Goal: Task Accomplishment & Management: Manage account settings

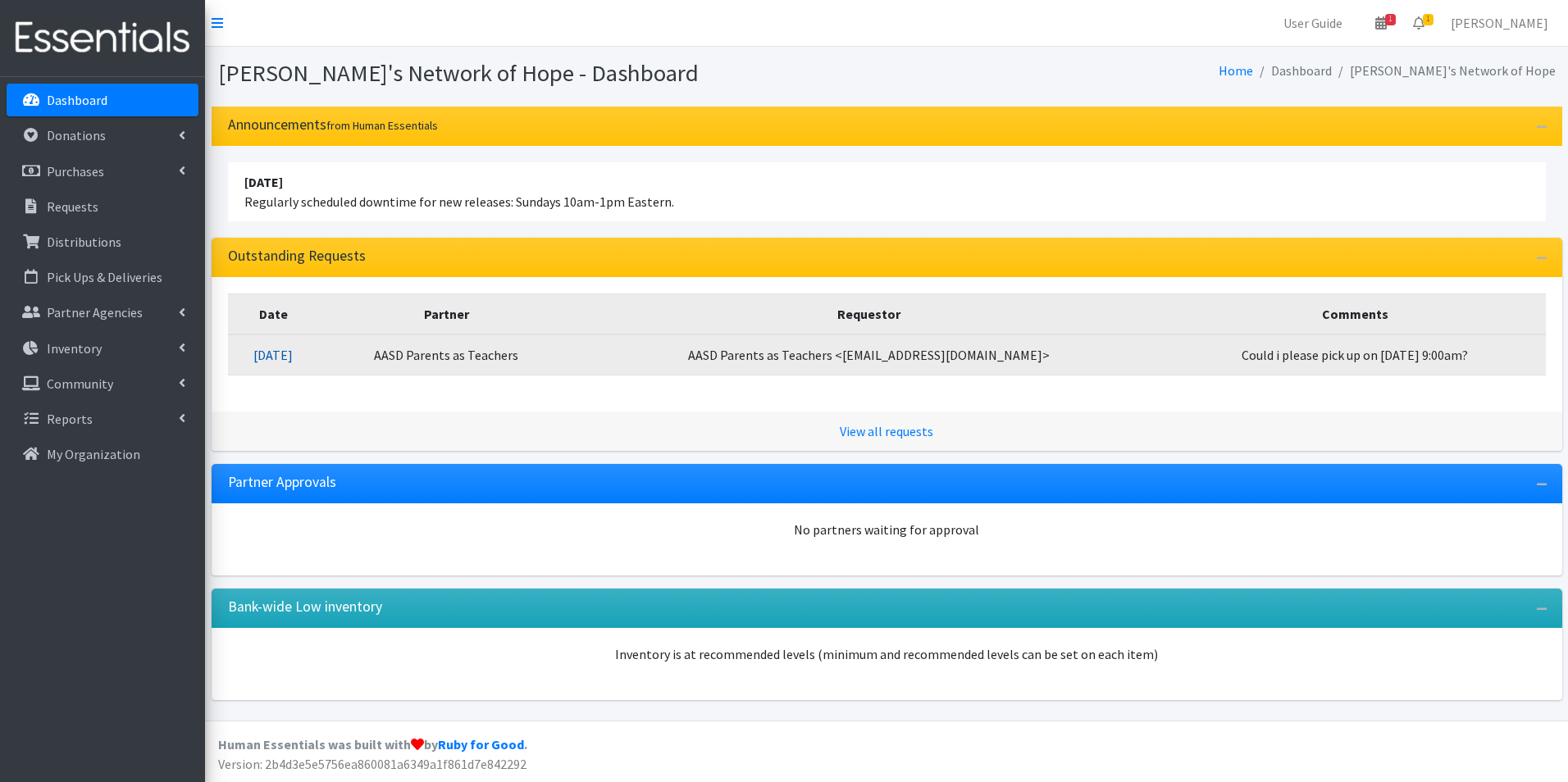
click at [277, 354] on link "[DATE]" at bounding box center [273, 355] width 39 height 17
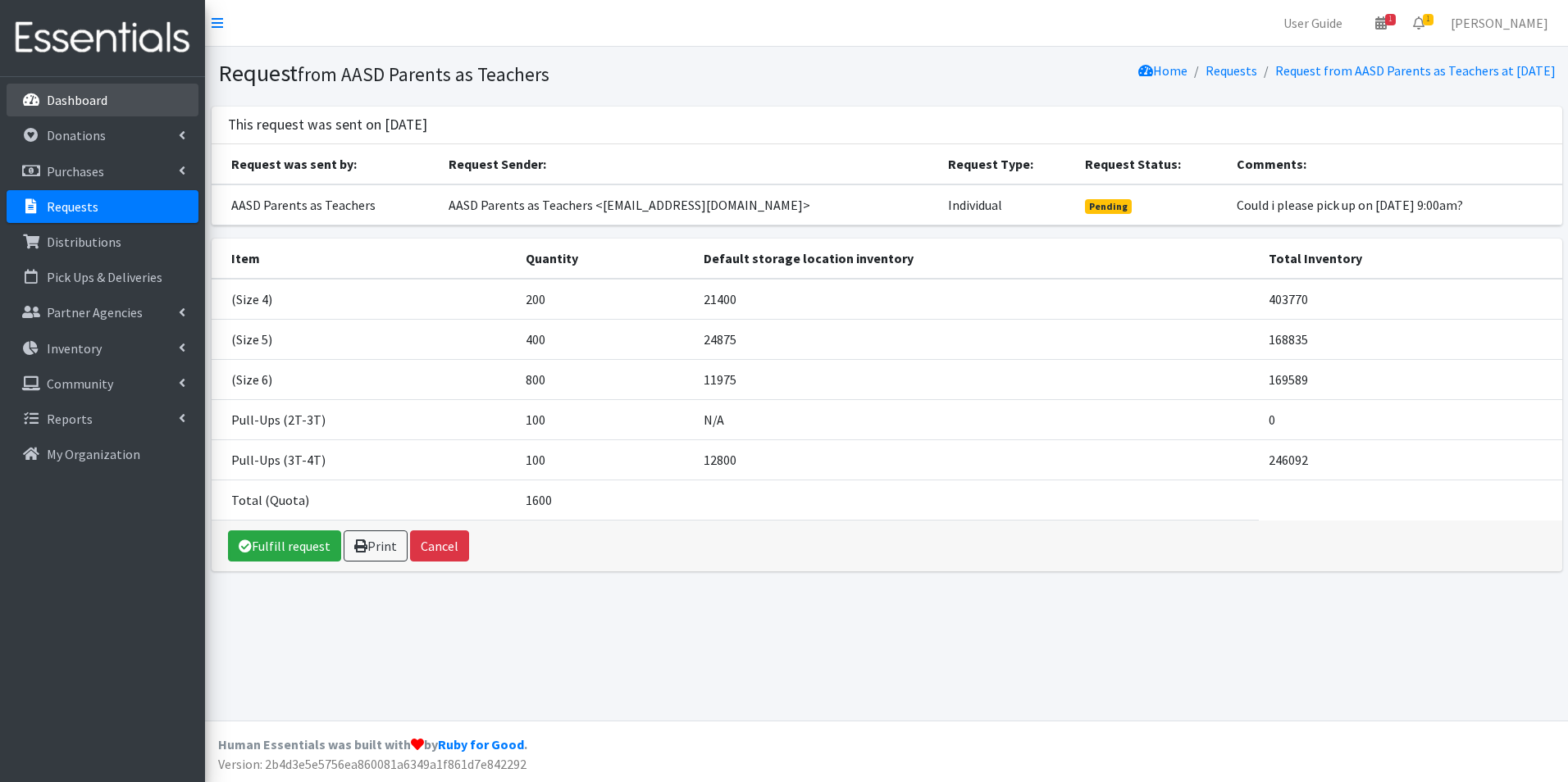
click at [99, 102] on p "Dashboard" at bounding box center [76, 100] width 60 height 17
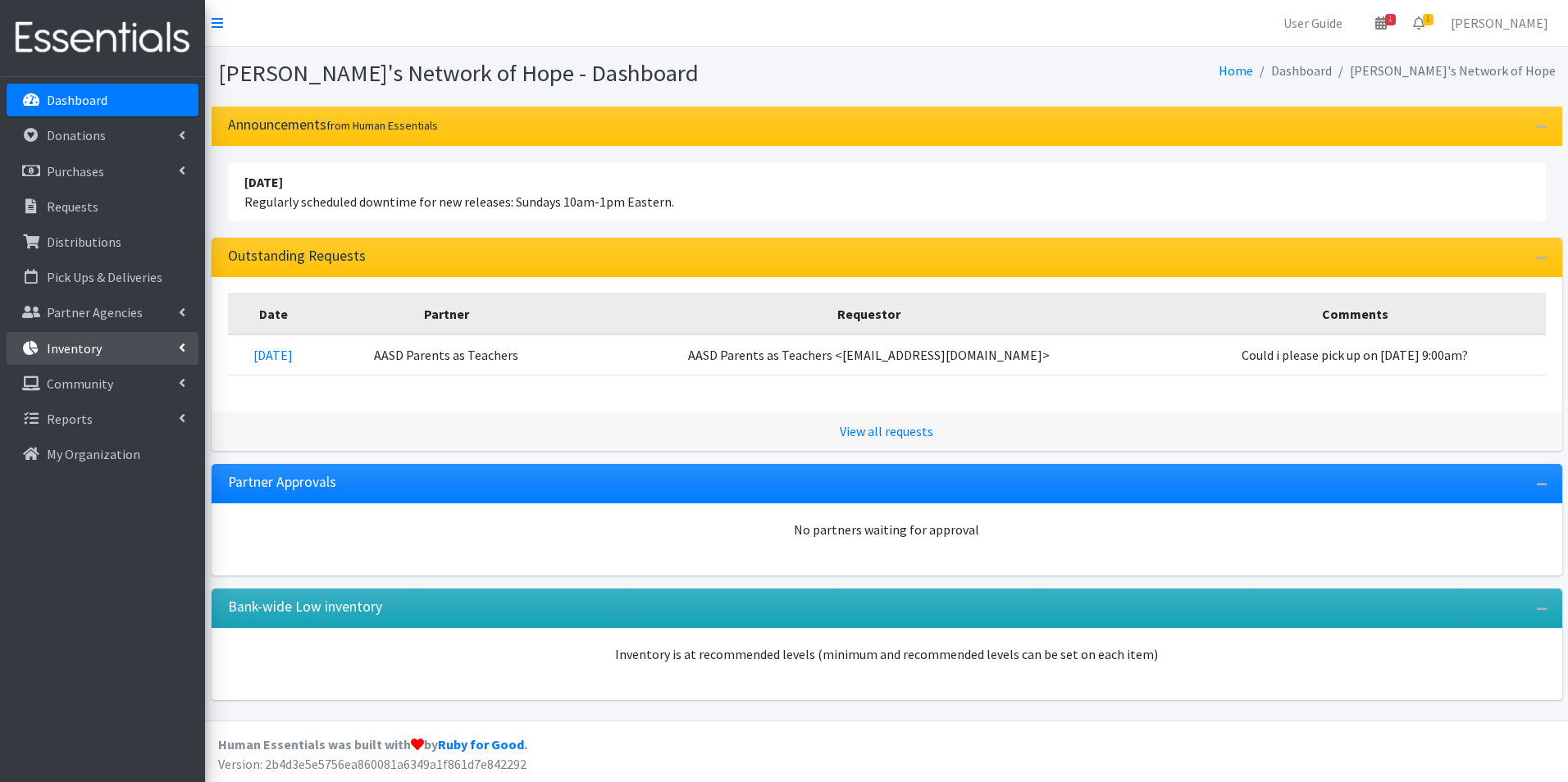
click at [80, 356] on p "Inventory" at bounding box center [73, 348] width 55 height 17
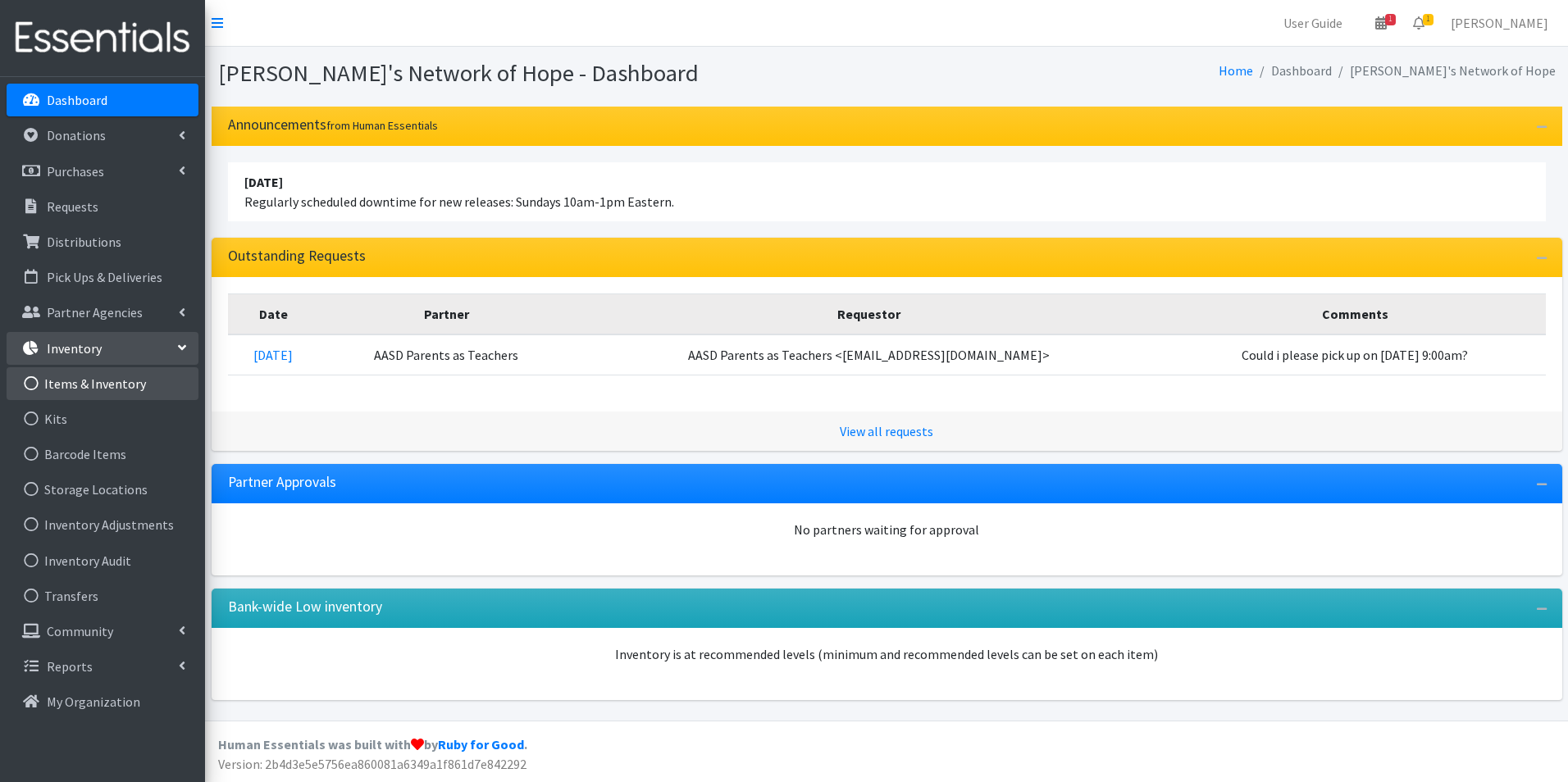
click at [92, 380] on link "Items & Inventory" at bounding box center [102, 384] width 192 height 33
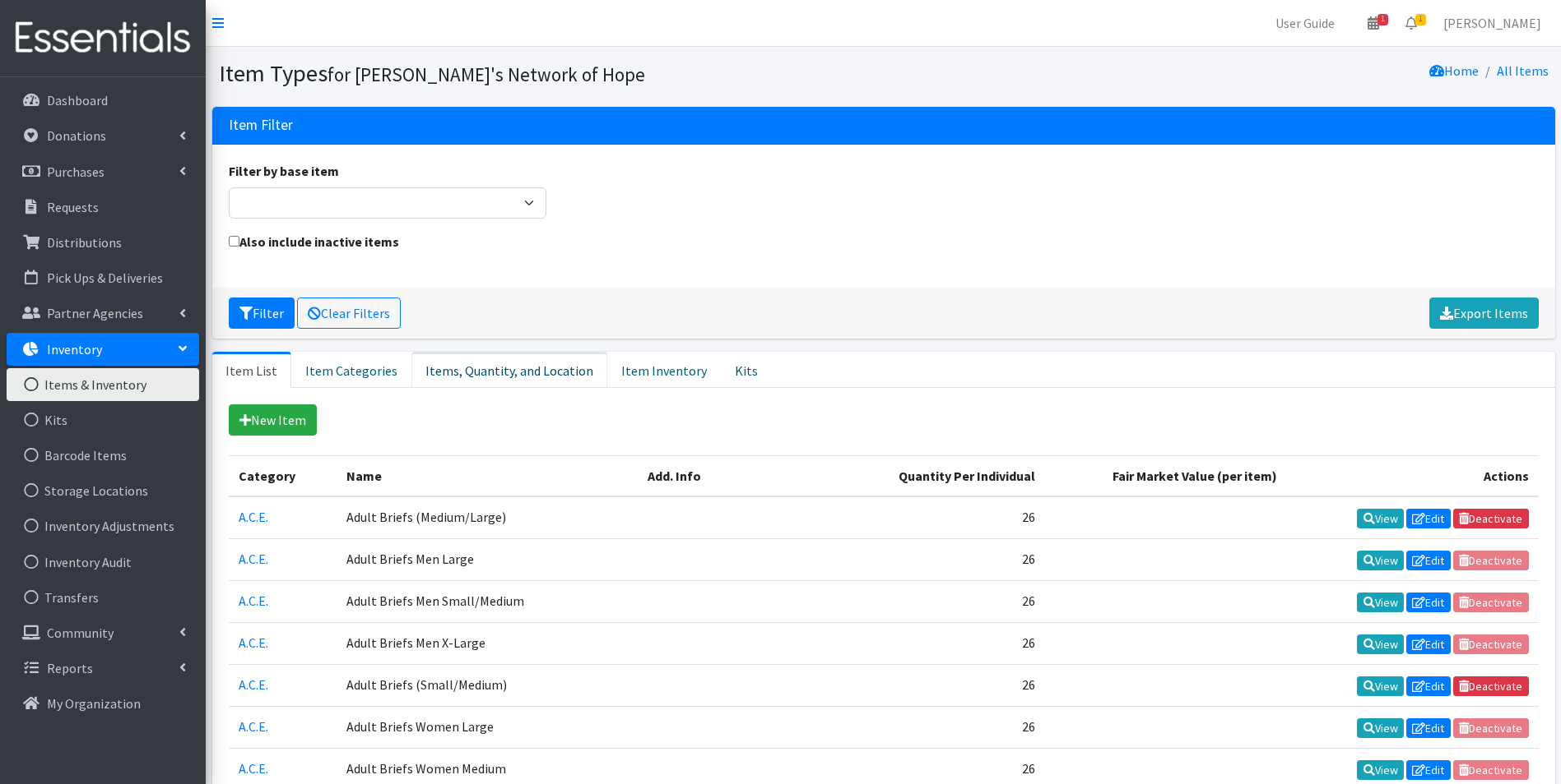
click at [505, 368] on link "Items, Quantity, and Location" at bounding box center [509, 369] width 196 height 36
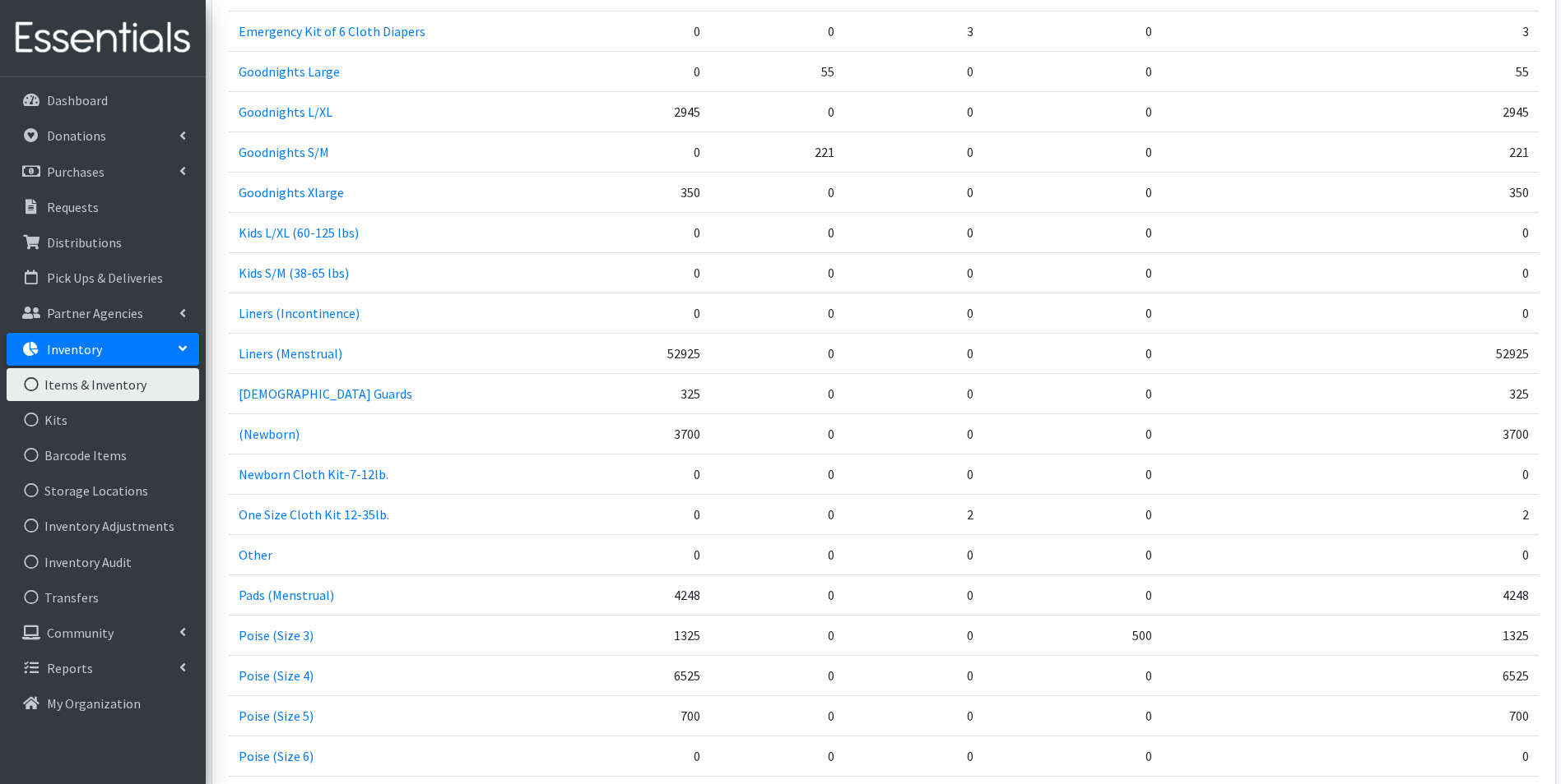
scroll to position [1562, 0]
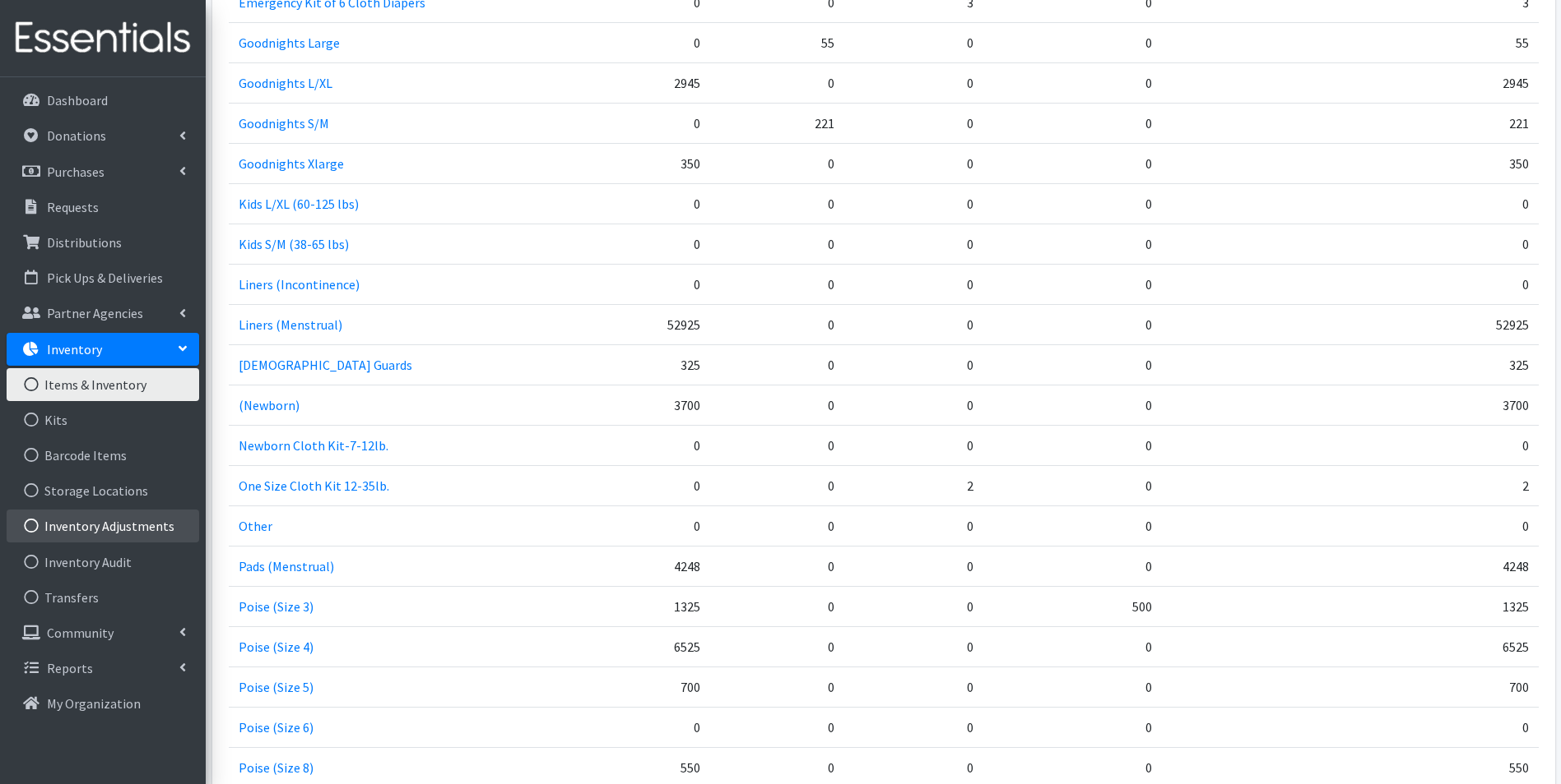
click at [112, 532] on link "Inventory Adjustments" at bounding box center [103, 526] width 192 height 33
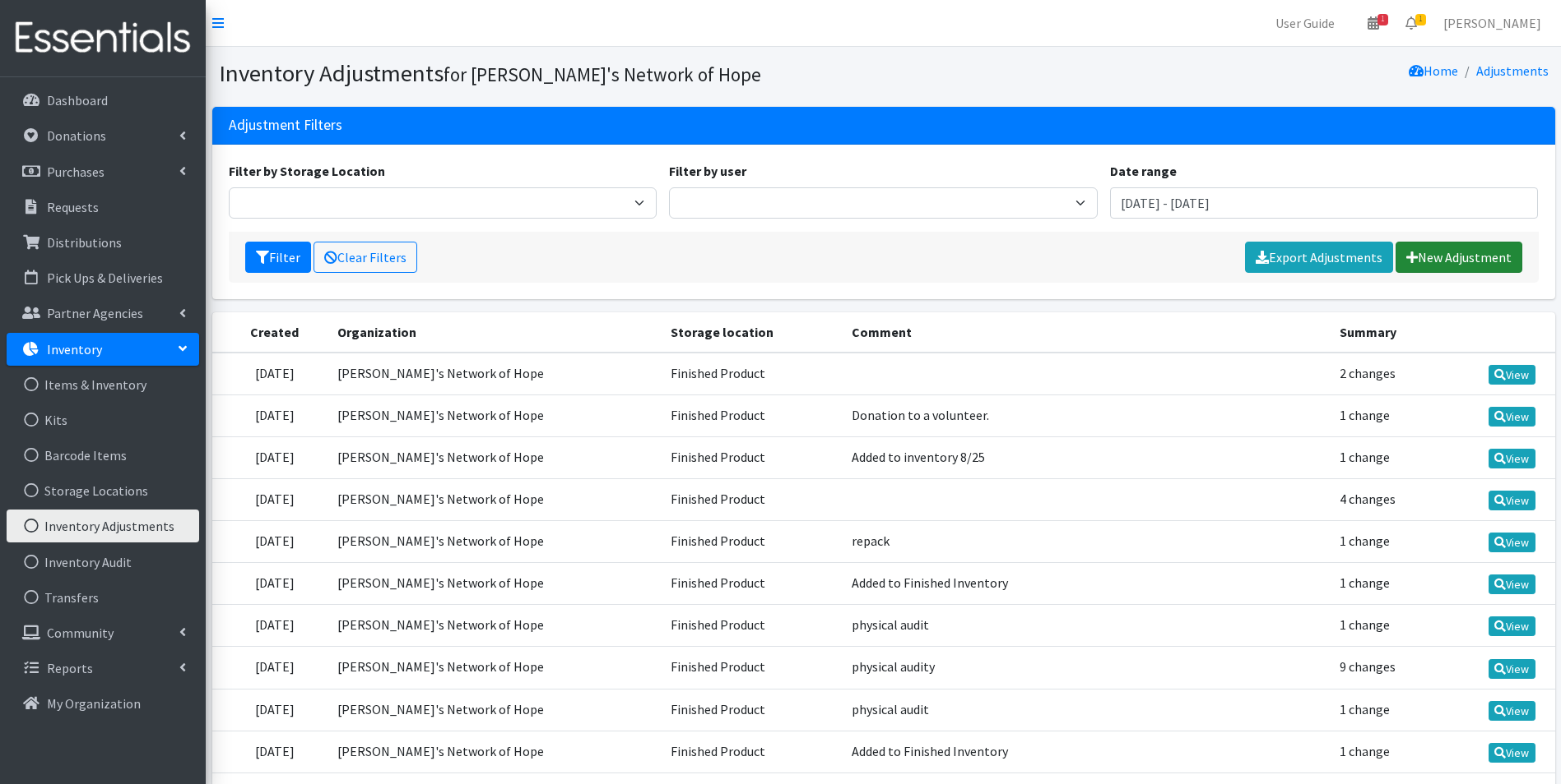
click at [1489, 250] on link "New Adjustment" at bounding box center [1458, 258] width 126 height 32
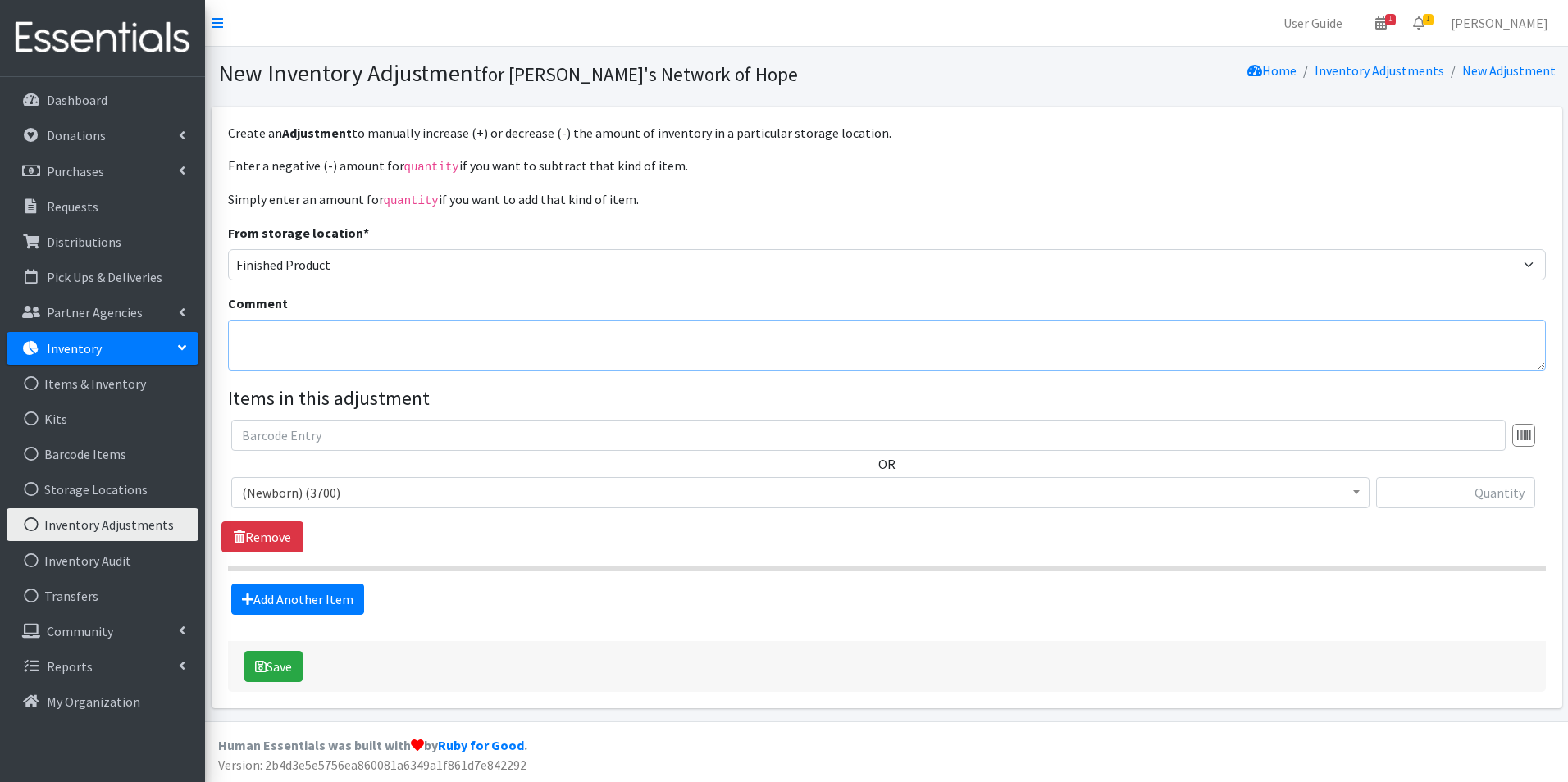
click at [296, 340] on textarea "Comment" at bounding box center [887, 346] width 1318 height 51
type textarea "Added to Finished Product."
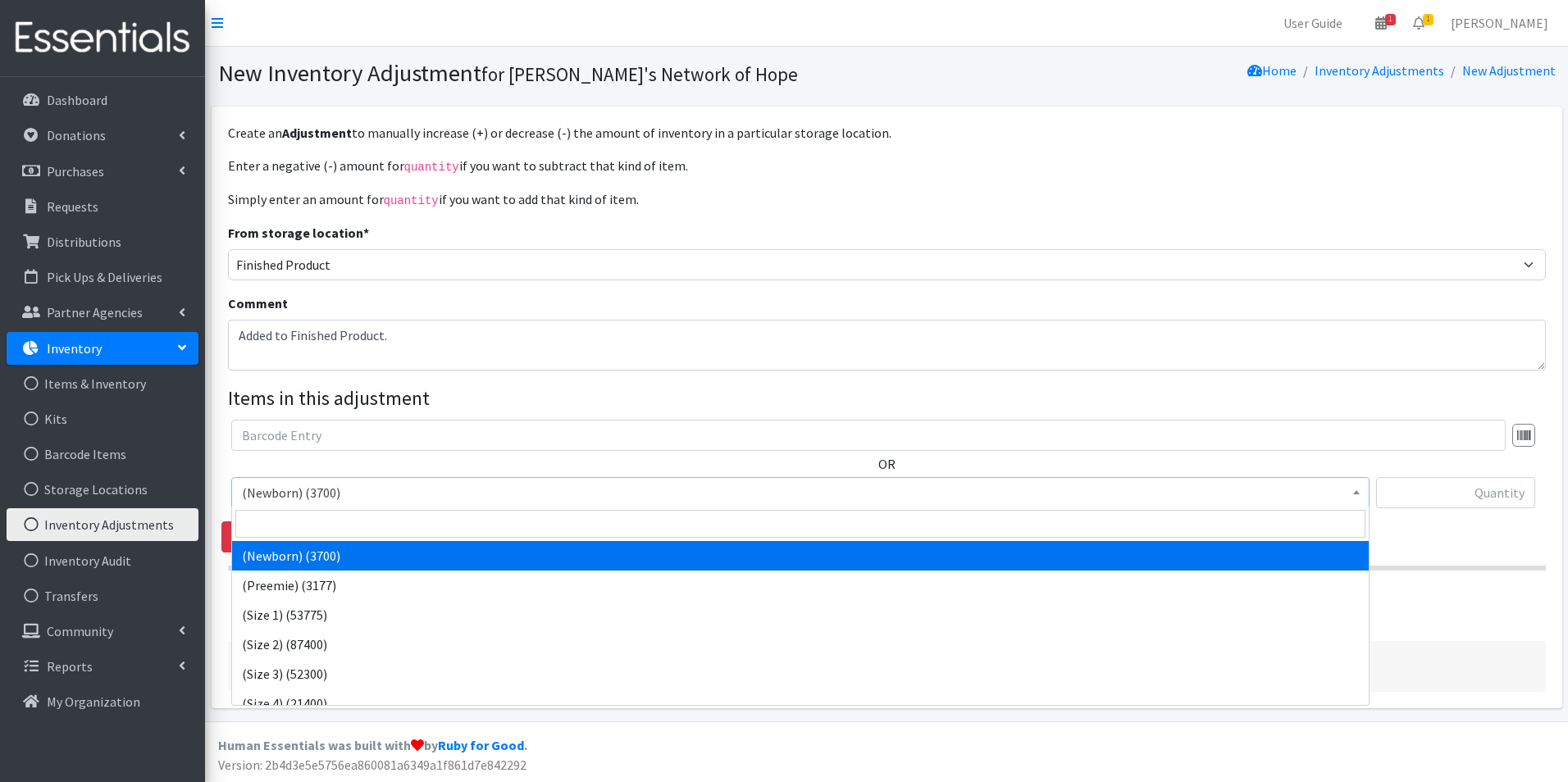
click at [289, 488] on span "(Newborn) (3700)" at bounding box center [800, 492] width 1117 height 23
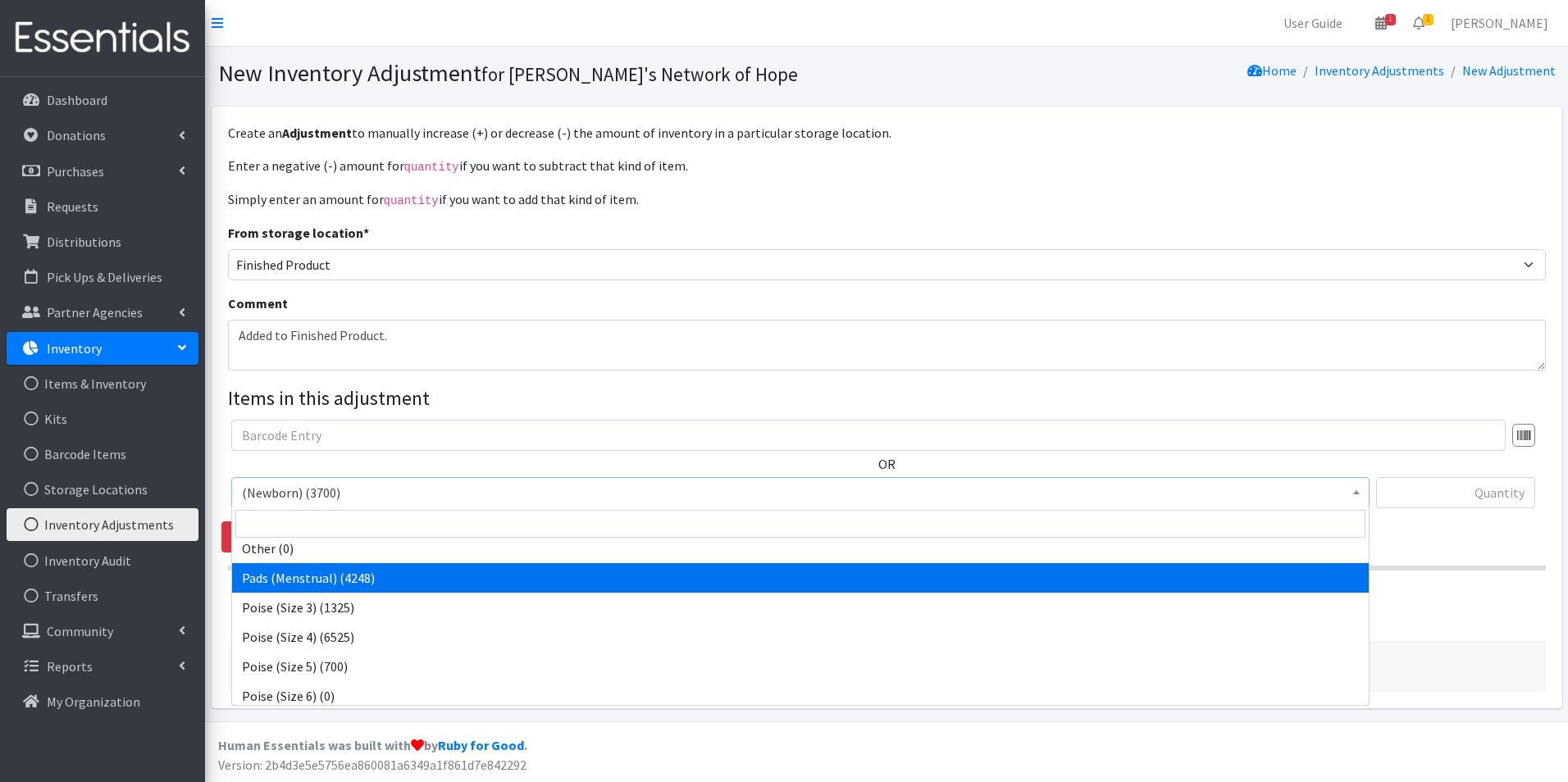
scroll to position [1394, 0]
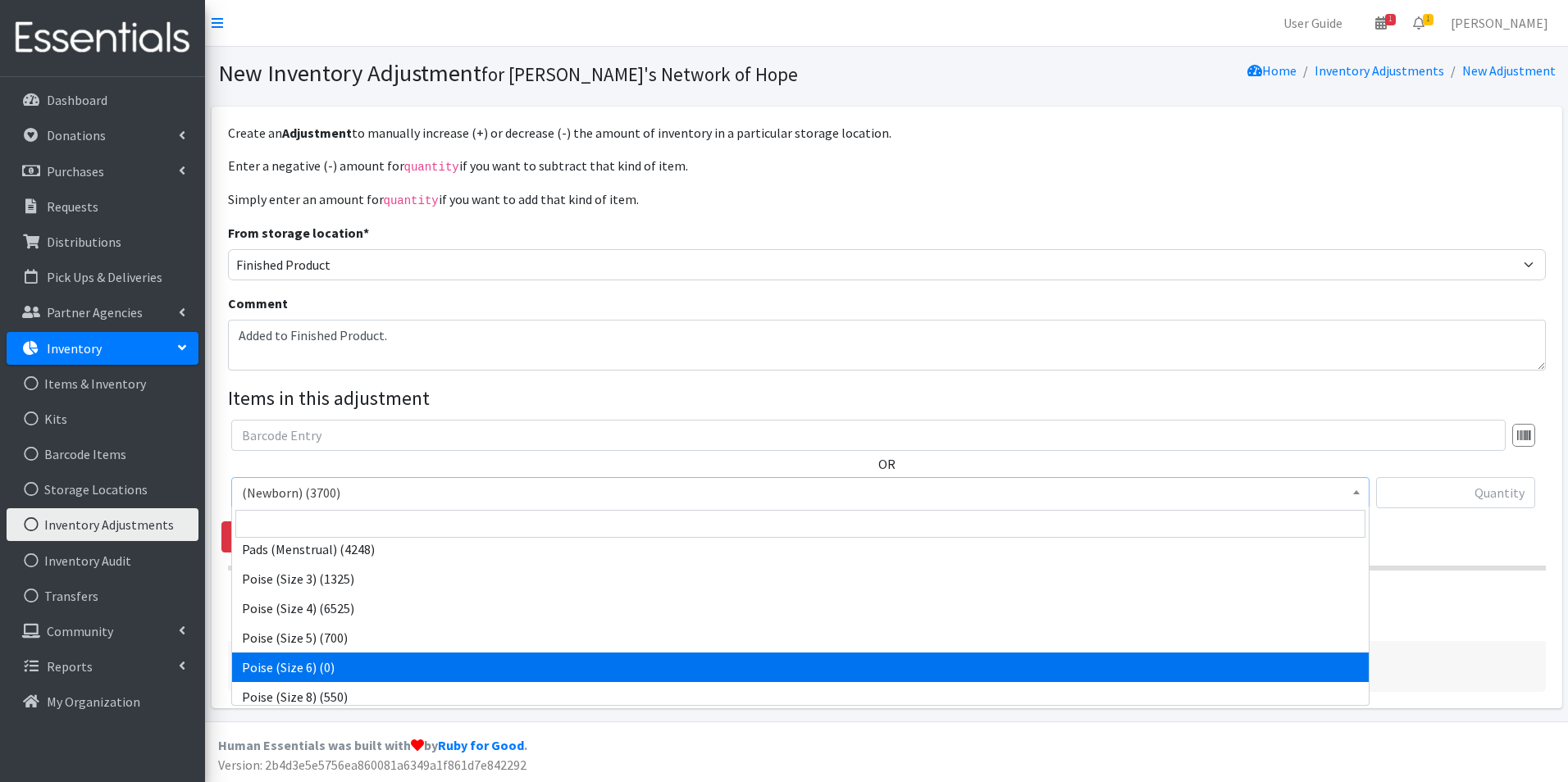
select select "14769"
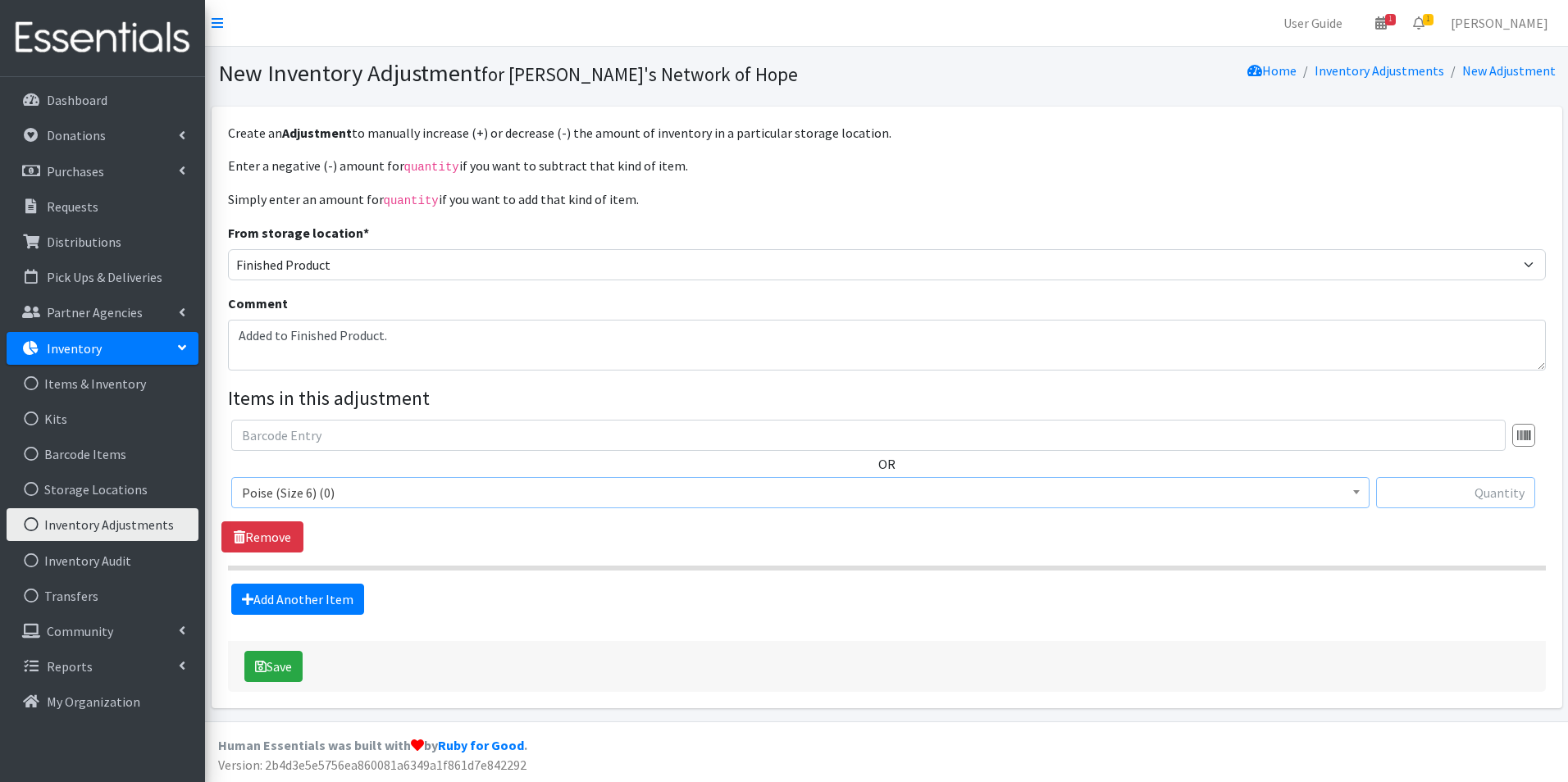
click at [1489, 492] on input "text" at bounding box center [1455, 493] width 159 height 31
type input "1025"
click at [287, 665] on button "Save" at bounding box center [273, 667] width 59 height 31
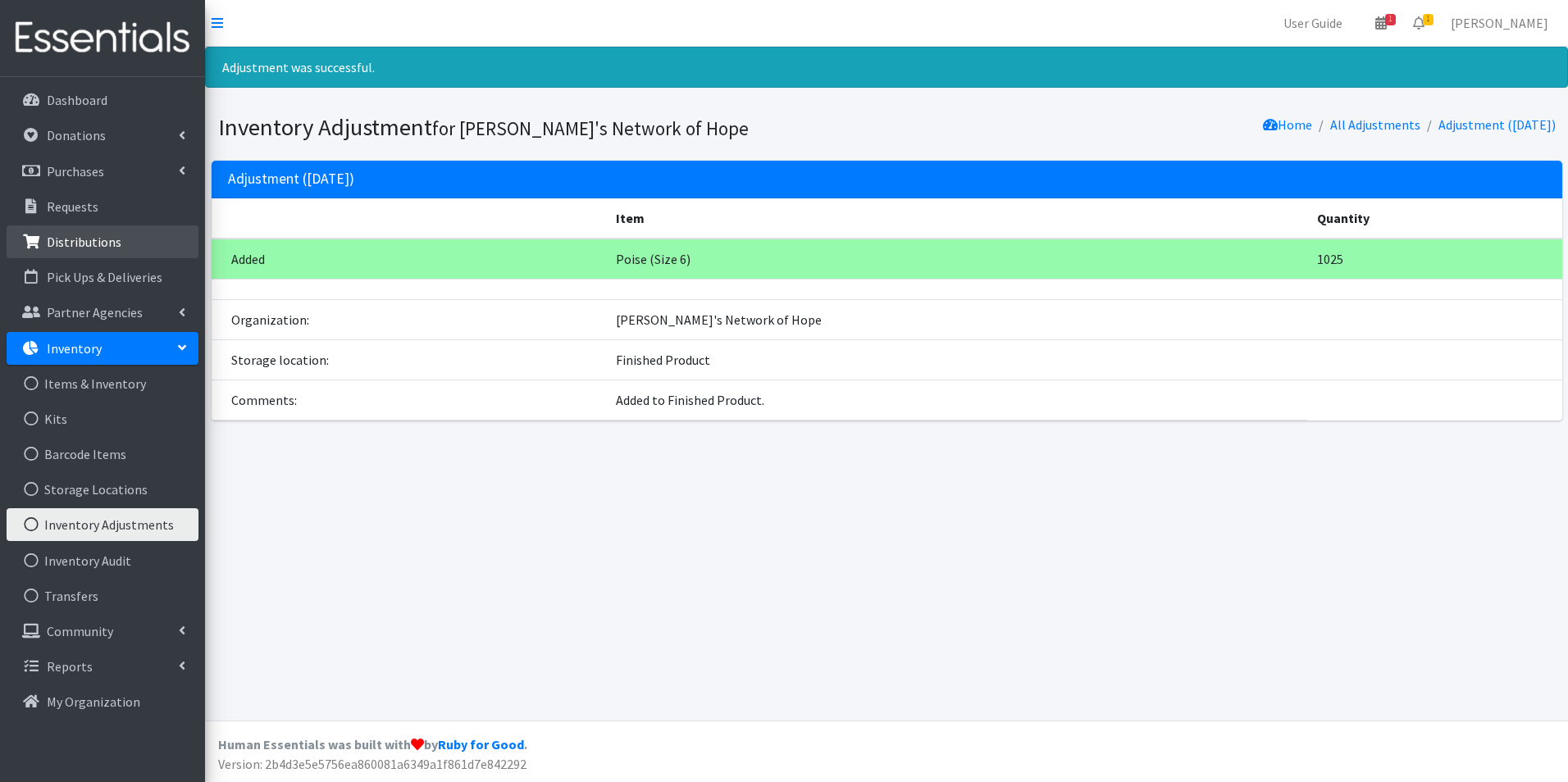
click at [101, 239] on p "Distributions" at bounding box center [83, 241] width 74 height 17
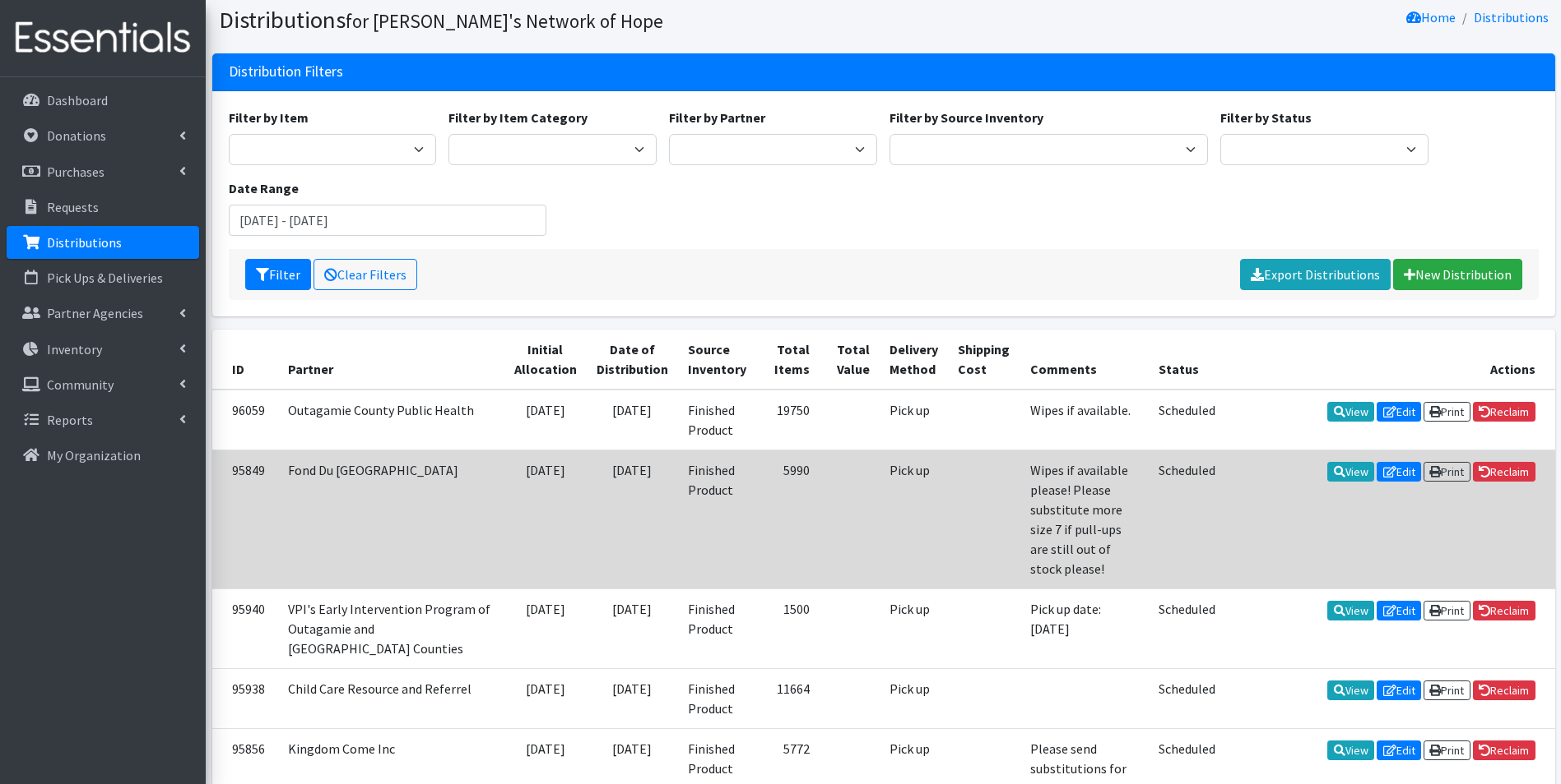
scroll to position [82, 0]
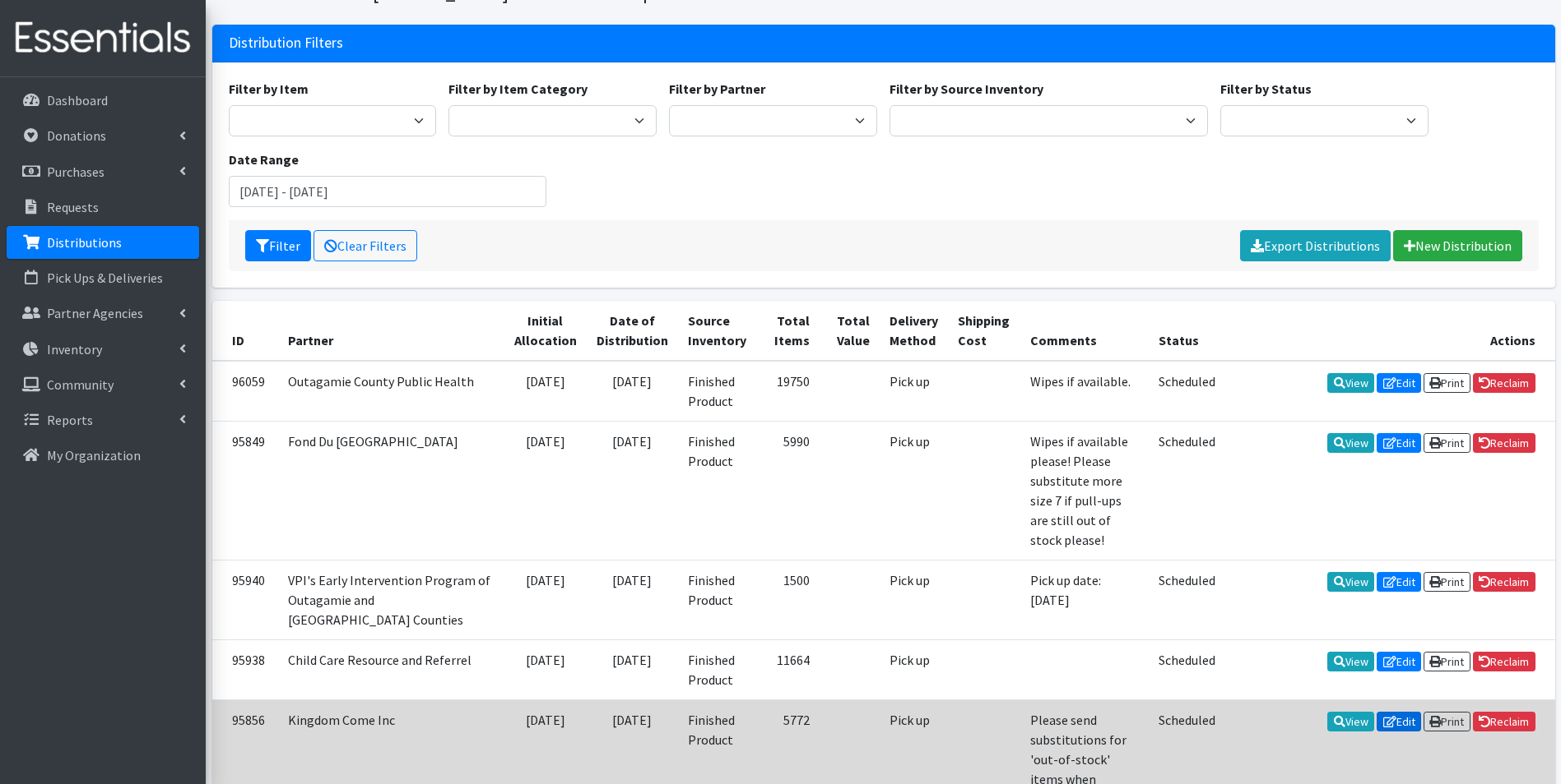
click at [1401, 712] on link "Edit" at bounding box center [1399, 722] width 45 height 20
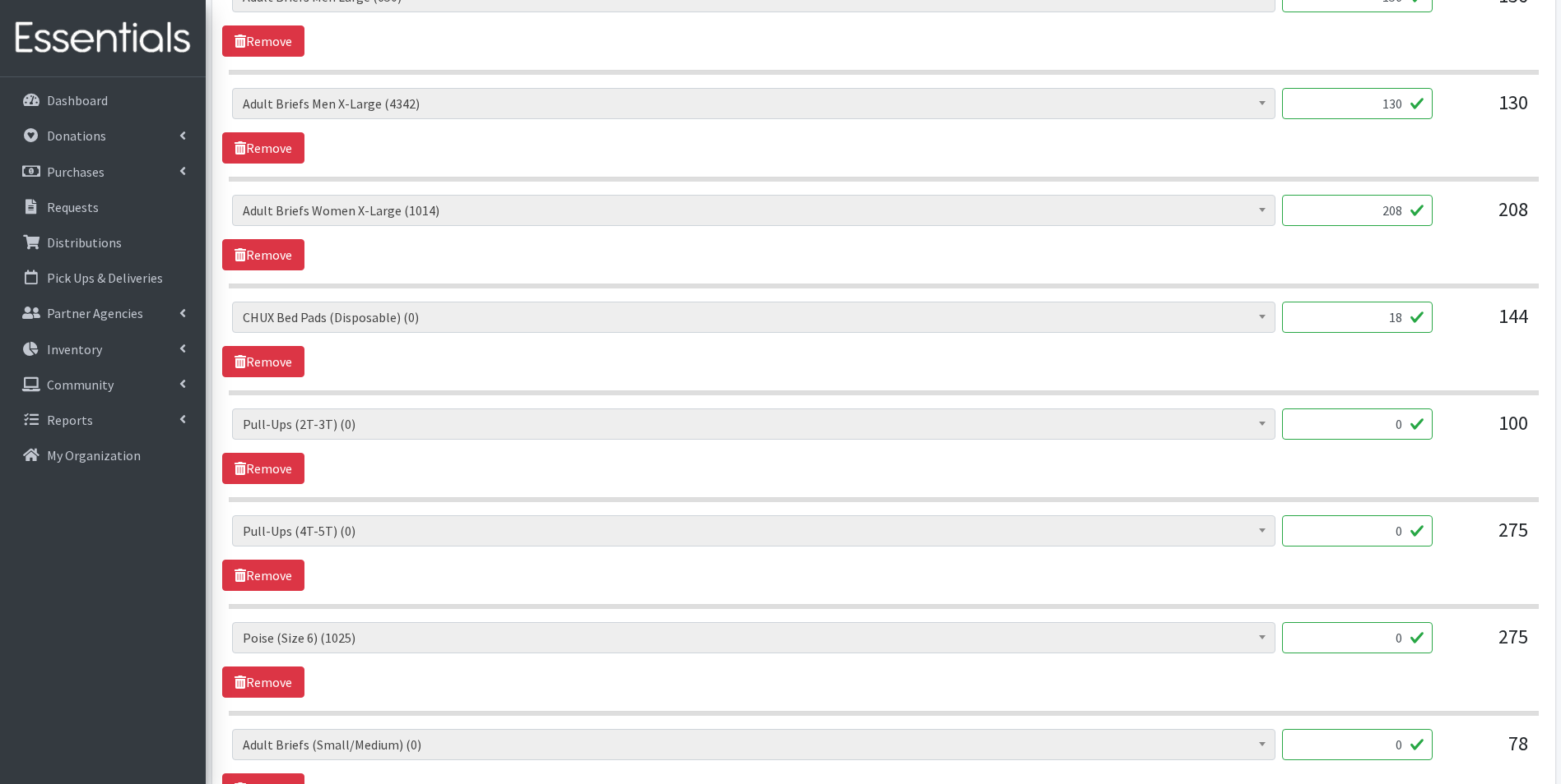
scroll to position [2549, 0]
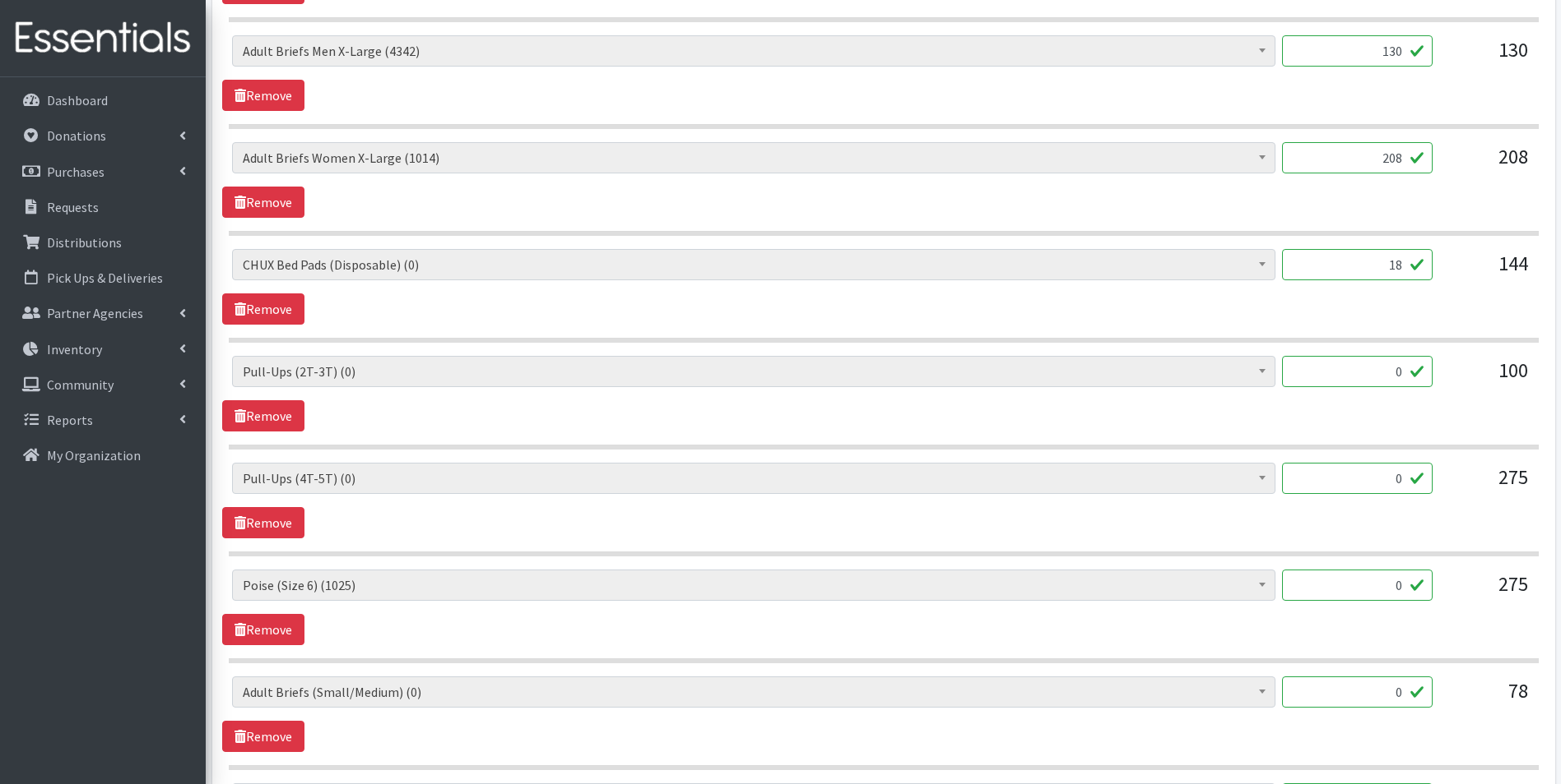
drag, startPoint x: 1406, startPoint y: 576, endPoint x: 1322, endPoint y: 577, distance: 84.0
click at [1322, 577] on input "0" at bounding box center [1357, 586] width 151 height 32
type input "275"
click at [1236, 637] on div "(Newborn) (3700) (Preemie) (3177) (Size 1) (53775) (Size 2) (87400) (Size 3) (5…" at bounding box center [883, 608] width 1322 height 75
drag, startPoint x: 1406, startPoint y: 481, endPoint x: 1271, endPoint y: 486, distance: 135.1
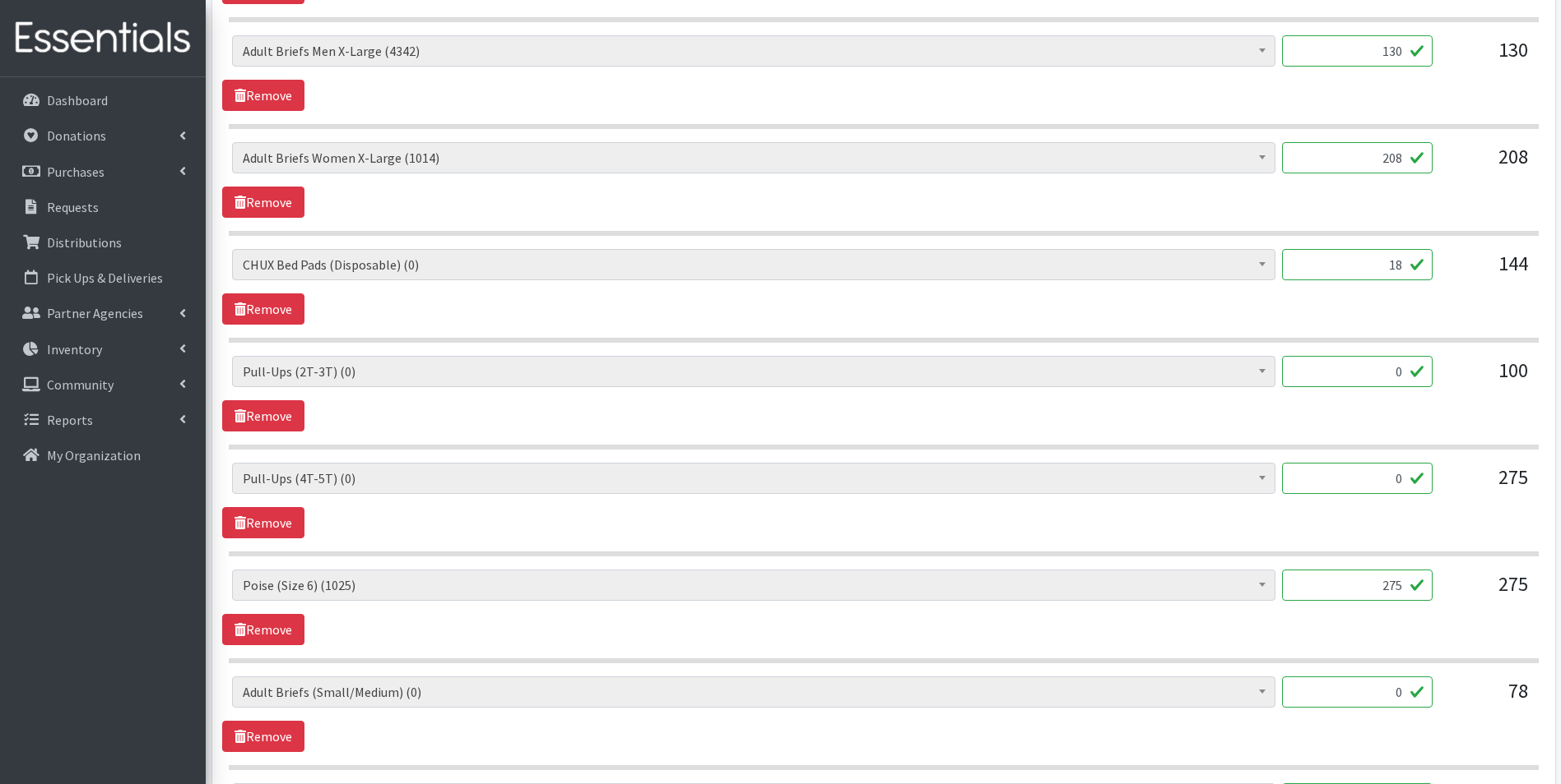
click at [1271, 486] on div "(Newborn) (3700) (Preemie) (3177) (Size 1) (53775) (Size 2) (87400) (Size 3) (5…" at bounding box center [883, 485] width 1302 height 45
drag, startPoint x: 1405, startPoint y: 368, endPoint x: 1338, endPoint y: 370, distance: 67.0
click at [1338, 370] on input "0" at bounding box center [1357, 372] width 151 height 32
drag, startPoint x: 1403, startPoint y: 688, endPoint x: 1365, endPoint y: 697, distance: 39.1
click at [1365, 697] on input "0" at bounding box center [1357, 693] width 151 height 32
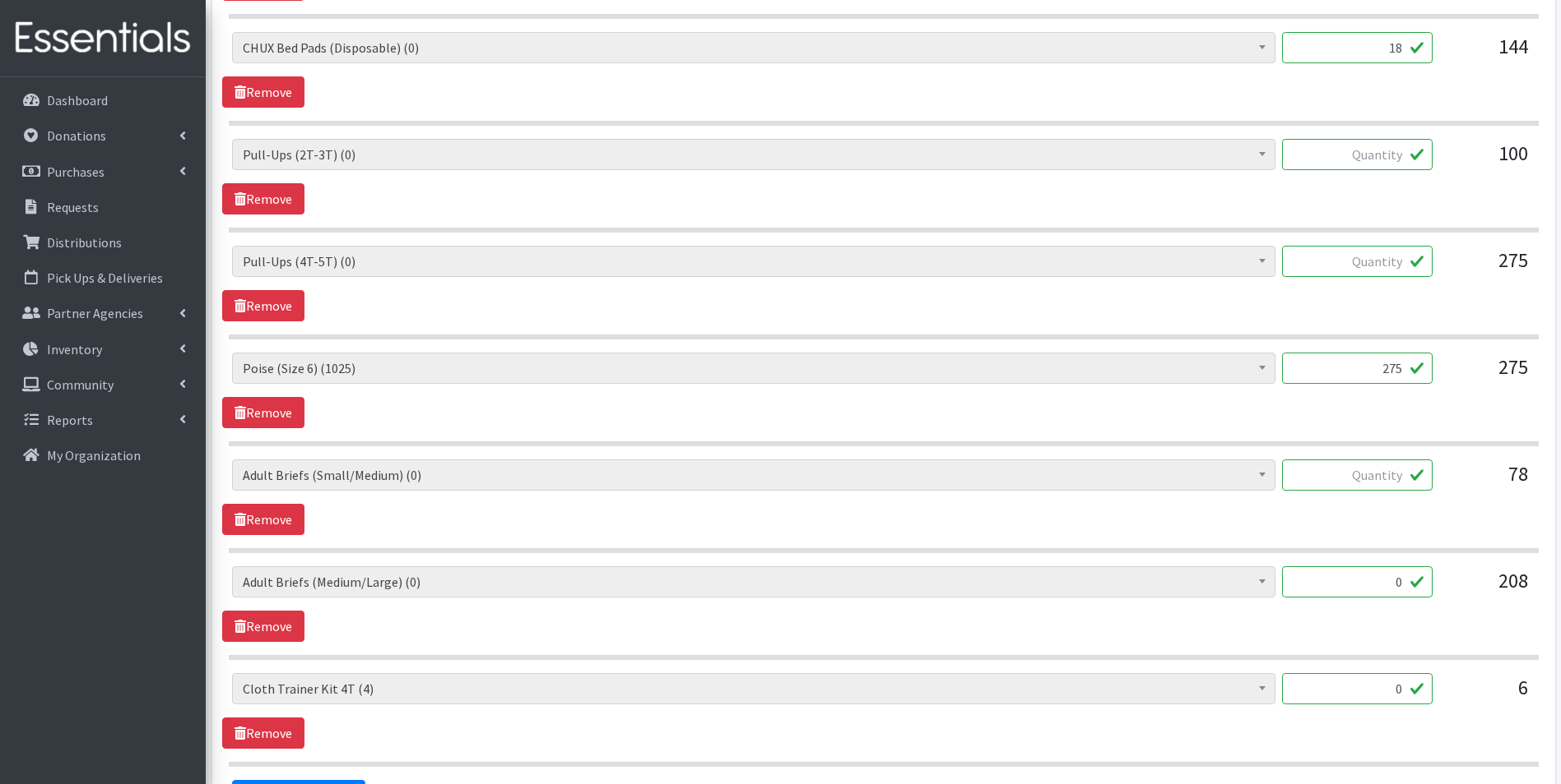
scroll to position [2796, 0]
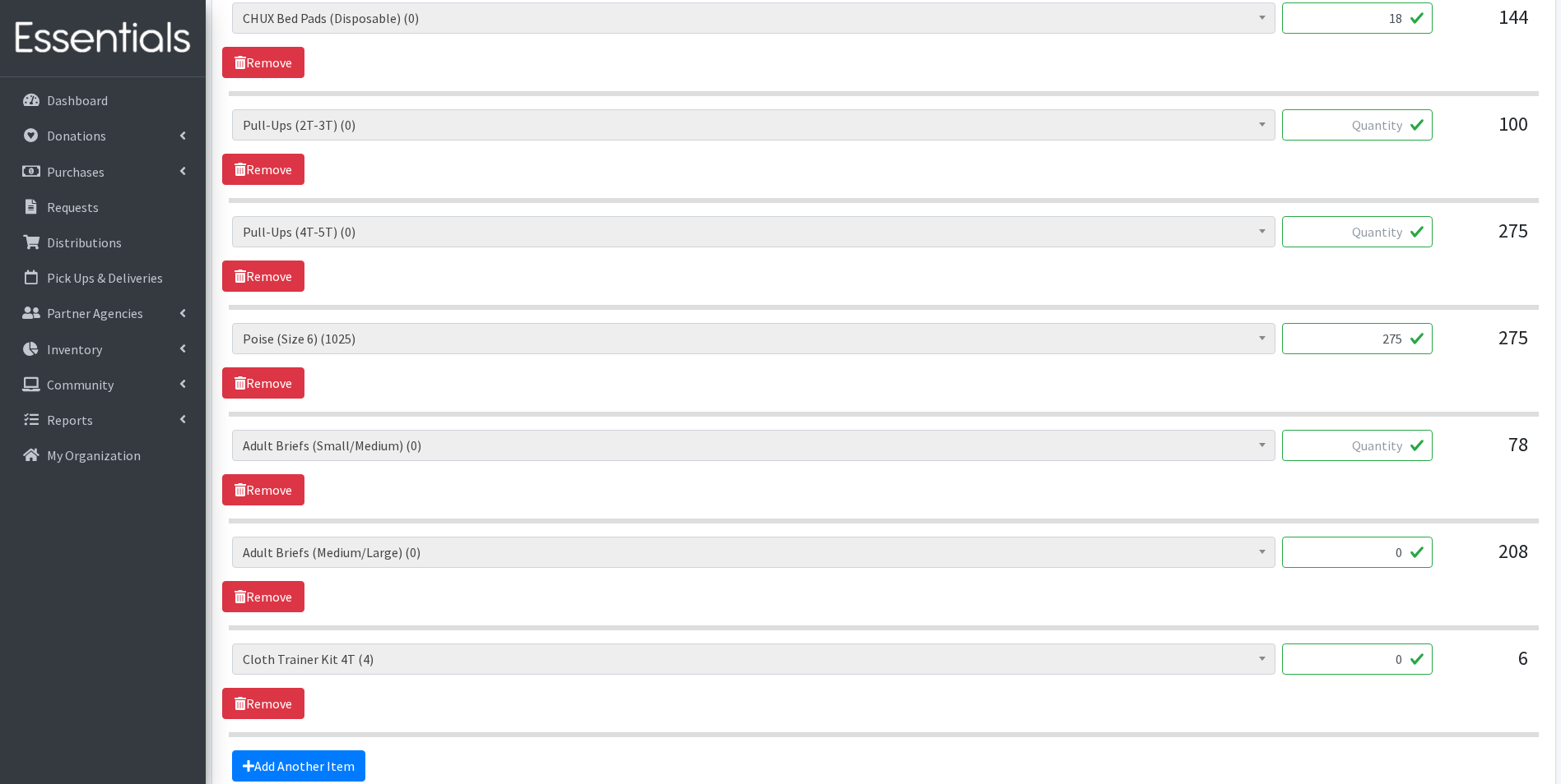
drag, startPoint x: 1401, startPoint y: 551, endPoint x: 1321, endPoint y: 551, distance: 80.0
click at [1321, 551] on input "0" at bounding box center [1357, 552] width 151 height 32
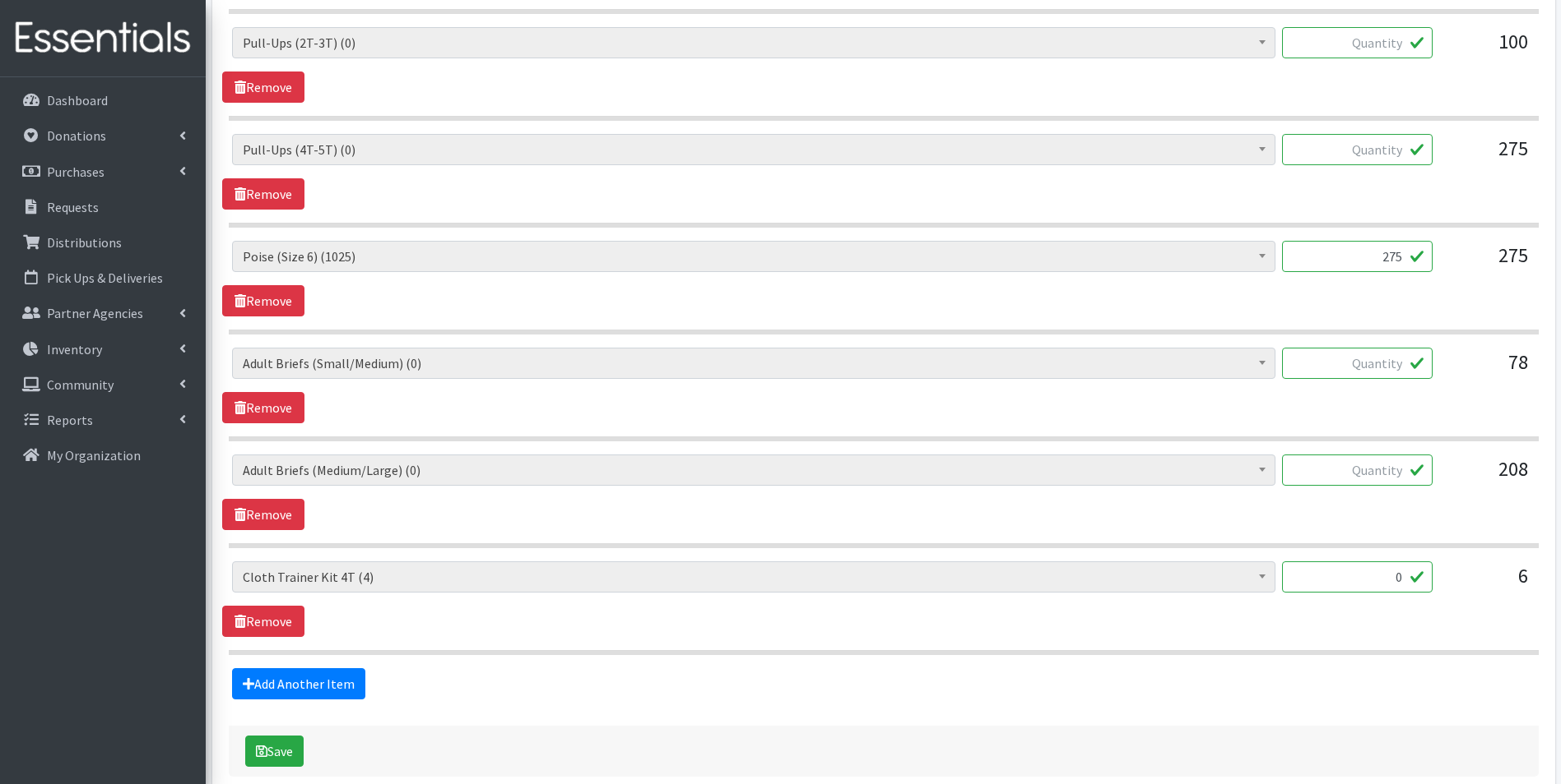
drag, startPoint x: 1404, startPoint y: 575, endPoint x: 1353, endPoint y: 576, distance: 51.0
click at [1353, 576] on input "0" at bounding box center [1357, 577] width 151 height 32
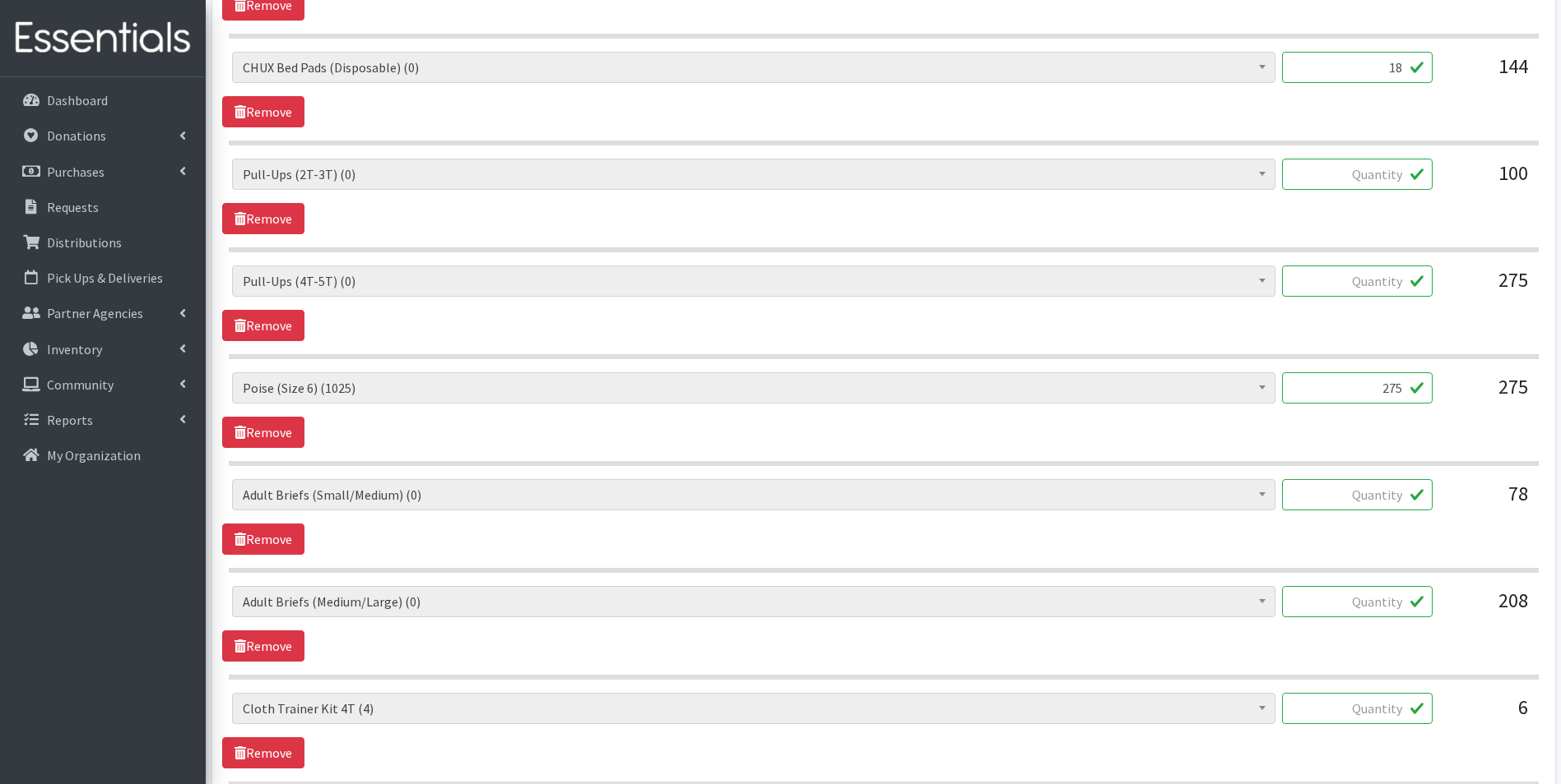
scroll to position [2961, 0]
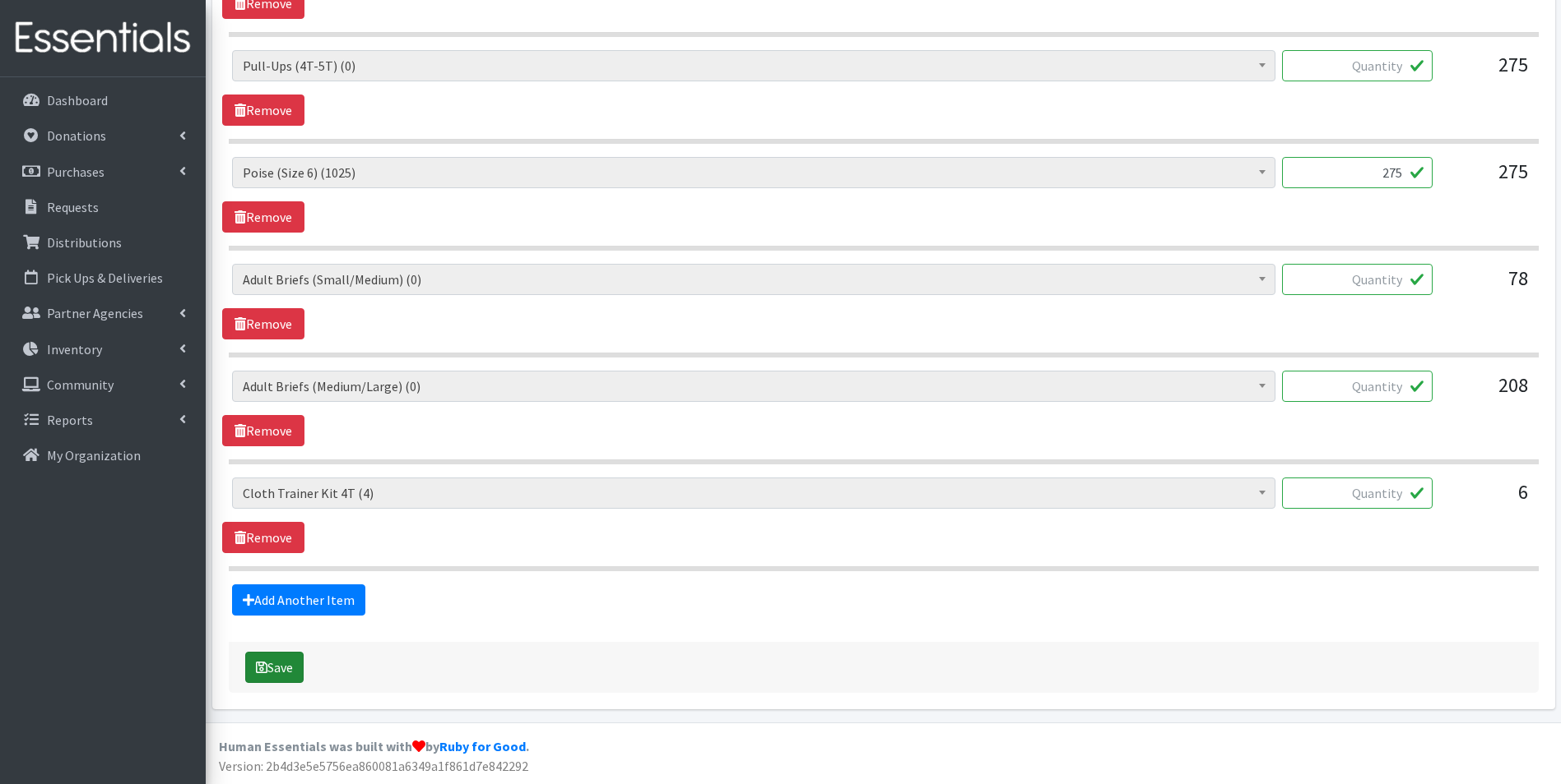
click at [290, 669] on button "Save" at bounding box center [274, 668] width 59 height 32
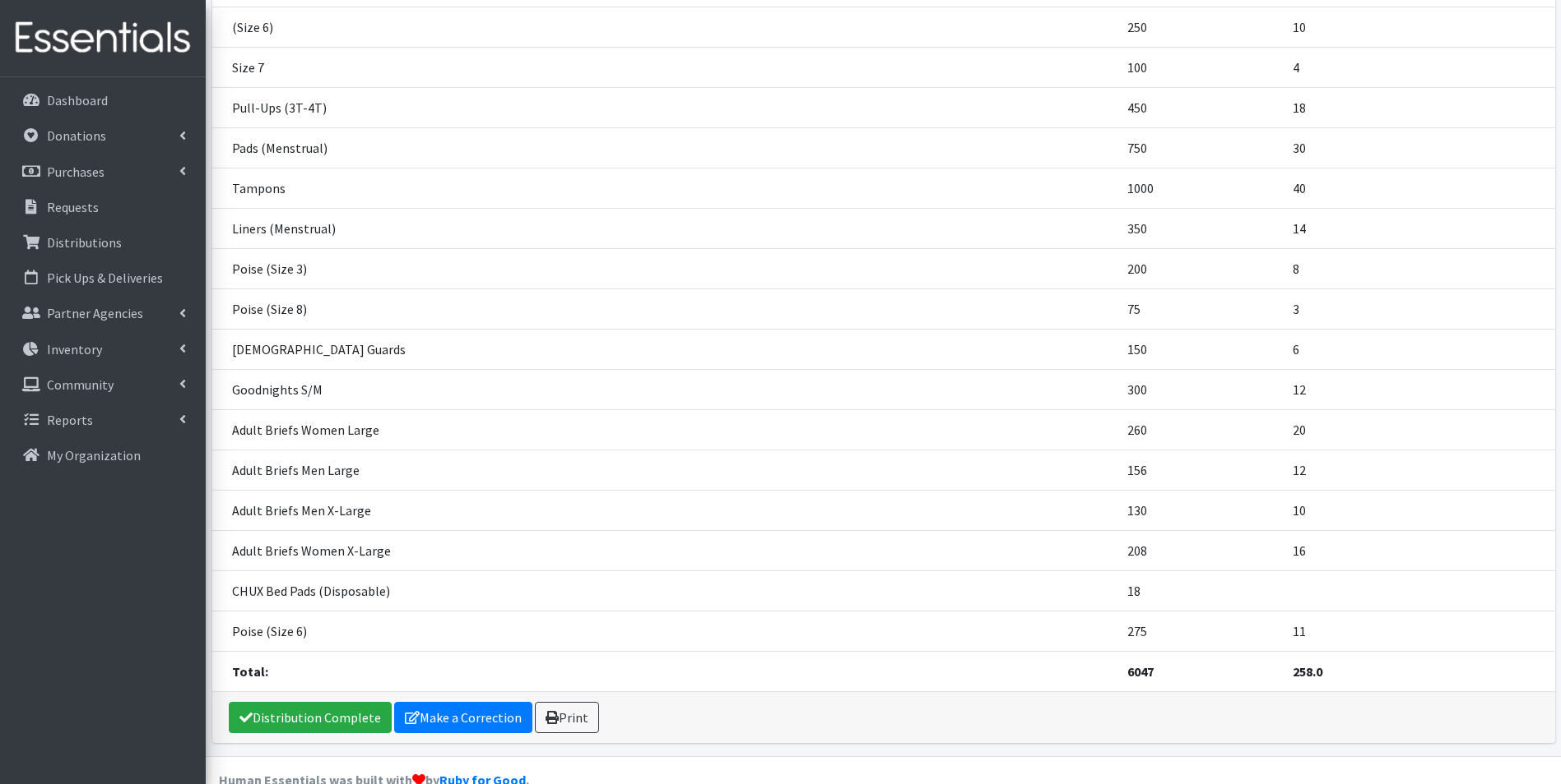
scroll to position [584, 0]
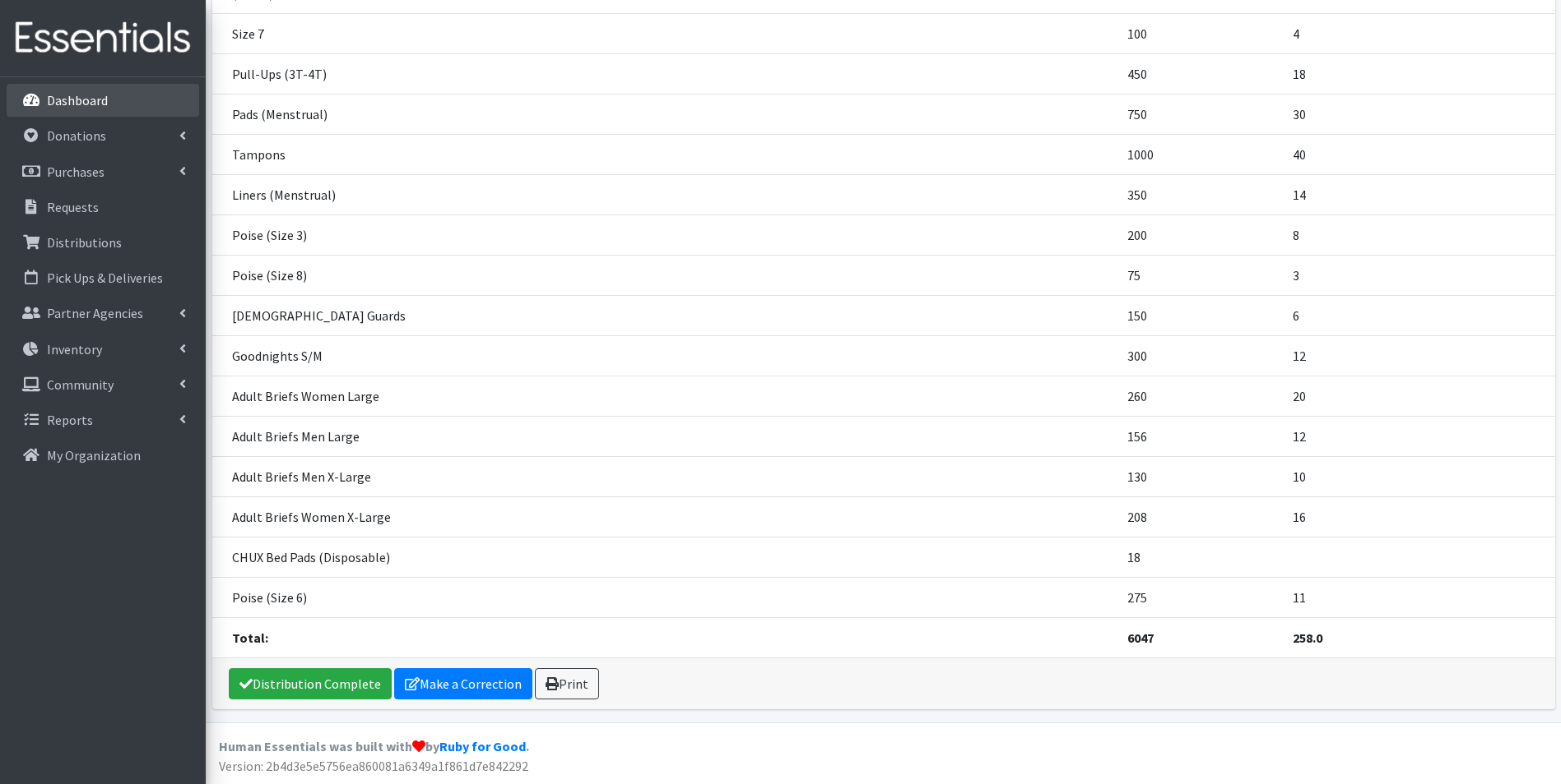
click at [75, 102] on p "Dashboard" at bounding box center [76, 100] width 61 height 17
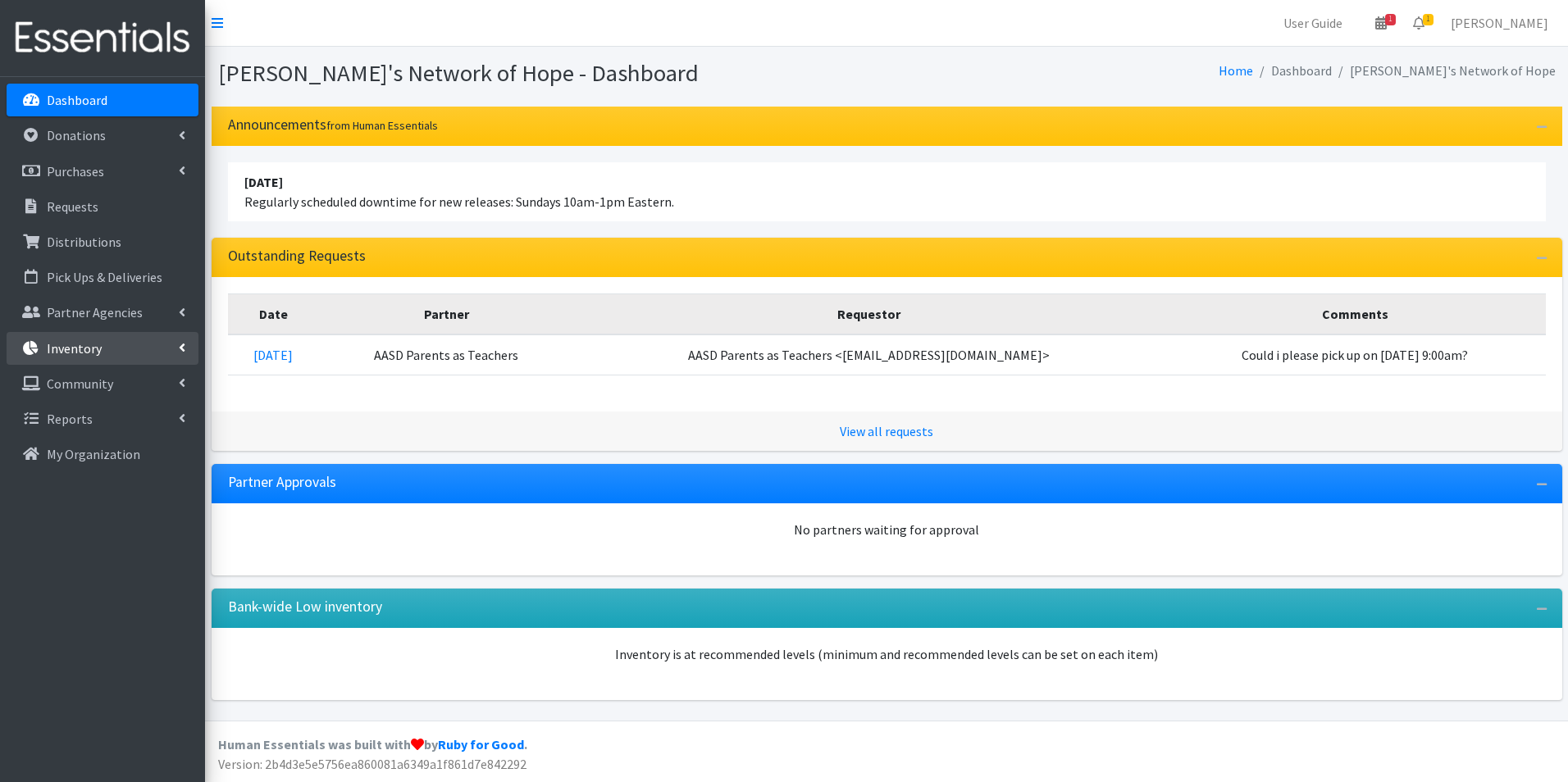
click at [84, 346] on p "Inventory" at bounding box center [73, 348] width 55 height 17
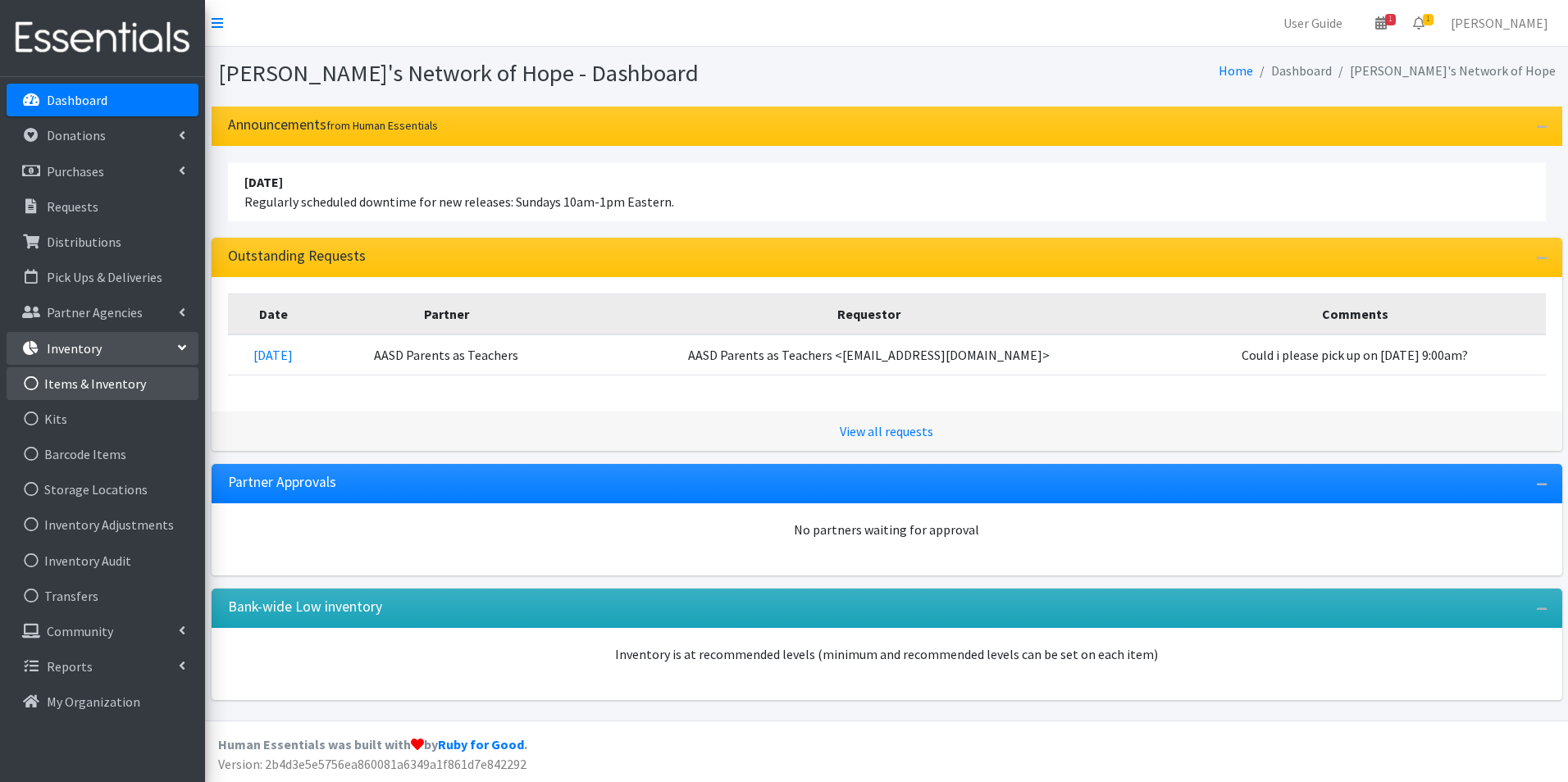
click at [101, 383] on link "Items & Inventory" at bounding box center [102, 384] width 192 height 33
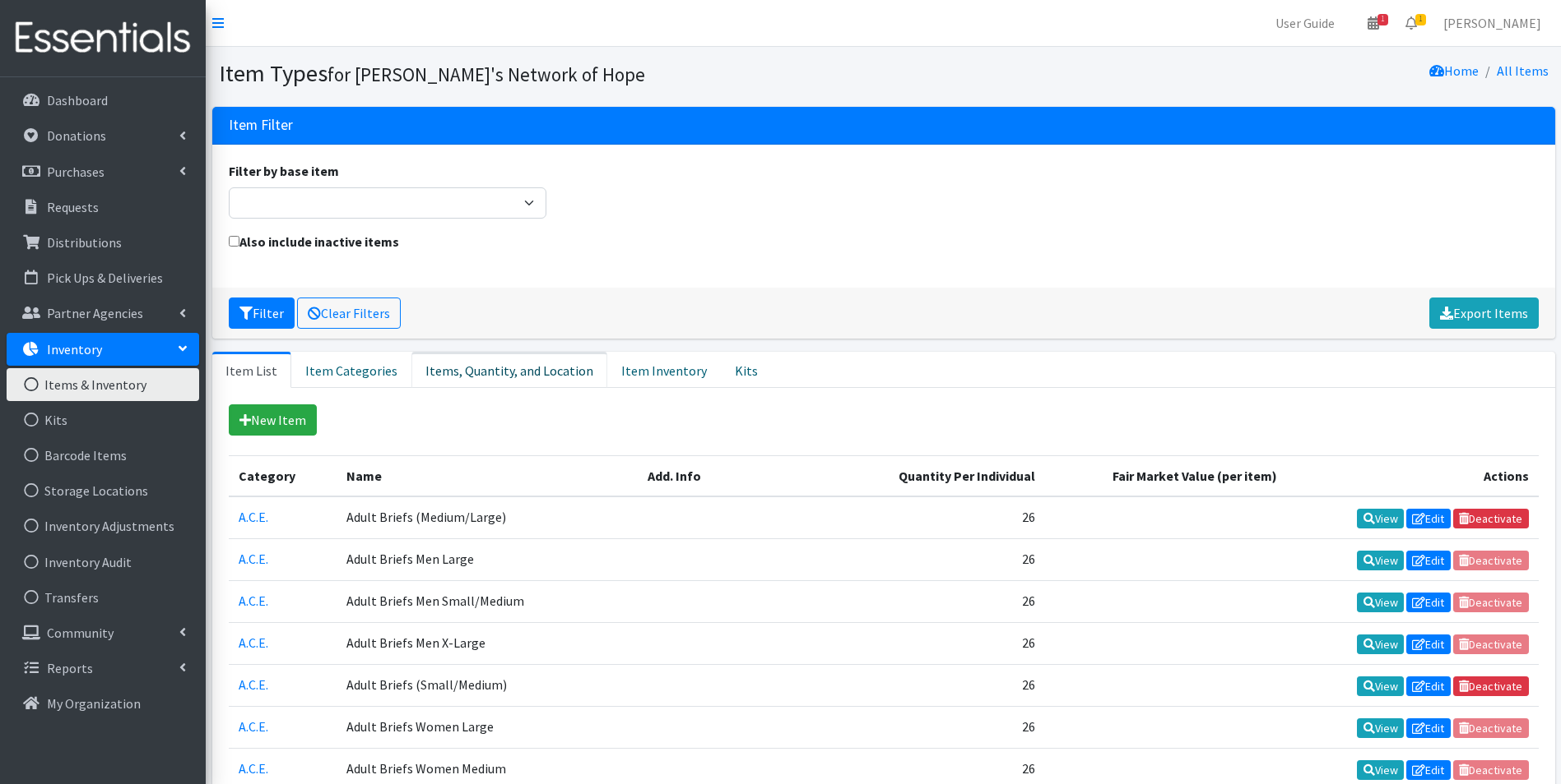
click at [519, 371] on link "Items, Quantity, and Location" at bounding box center [509, 369] width 196 height 36
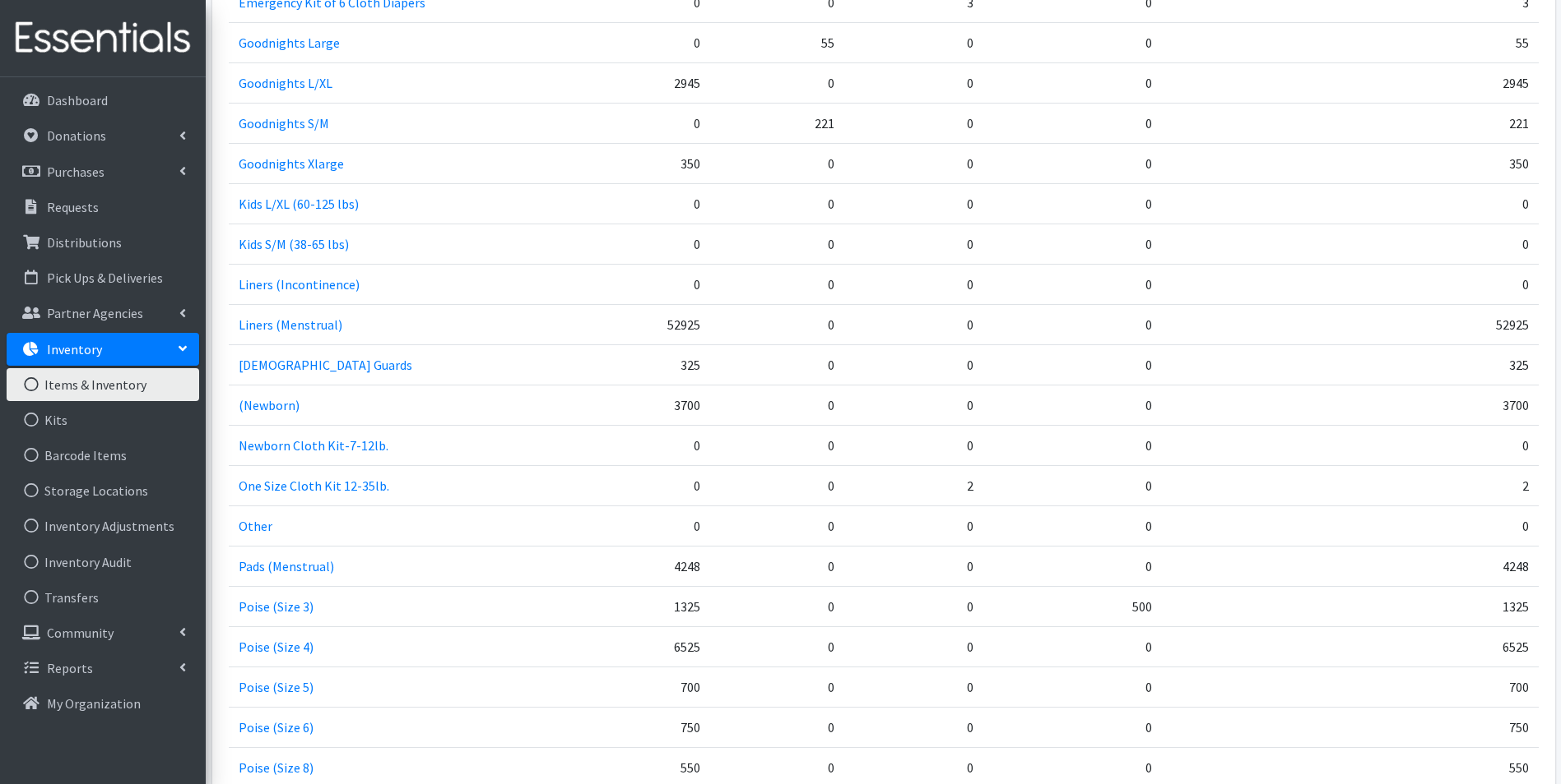
scroll to position [1644, 0]
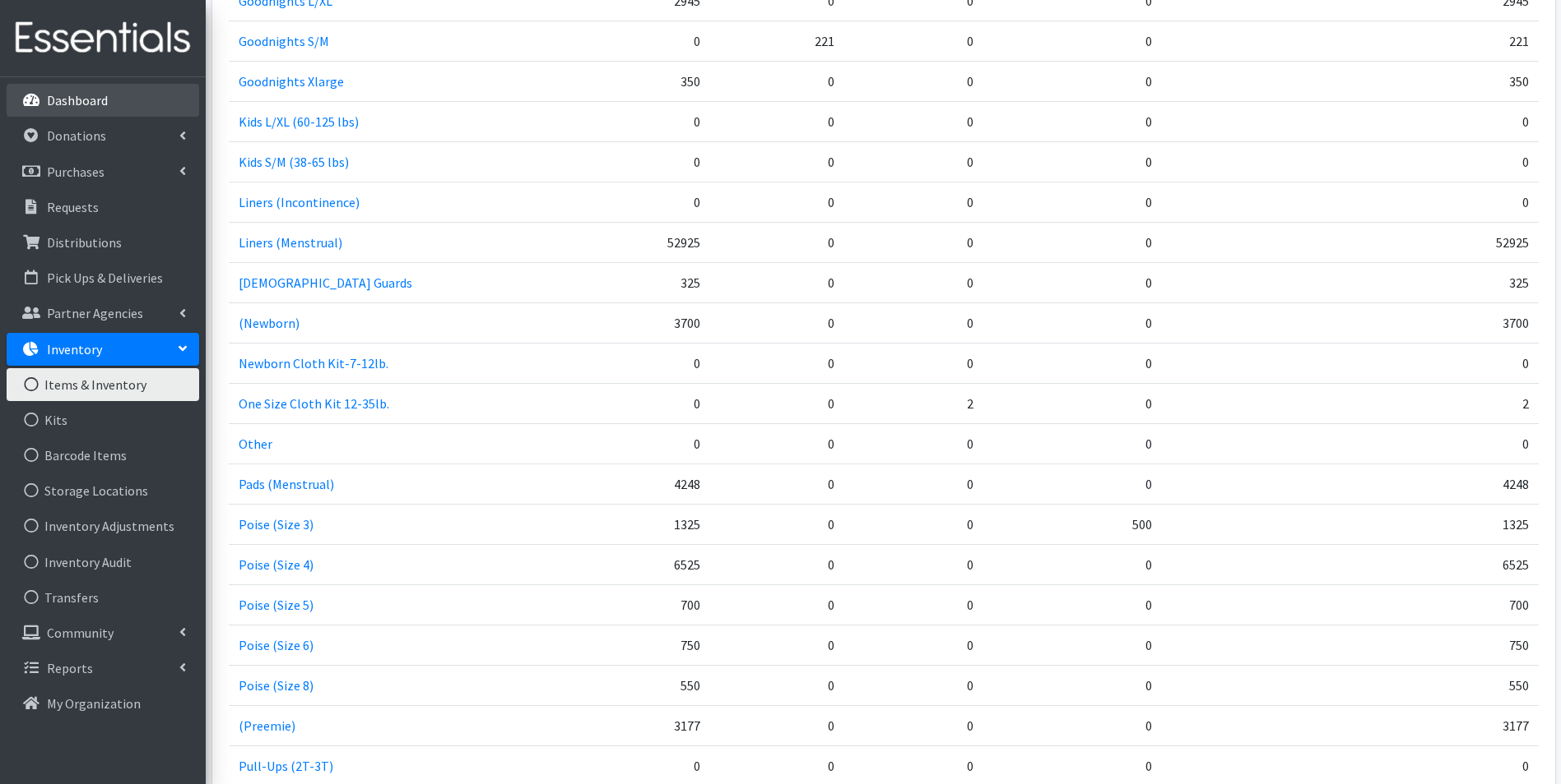
click at [74, 99] on p "Dashboard" at bounding box center [76, 100] width 61 height 17
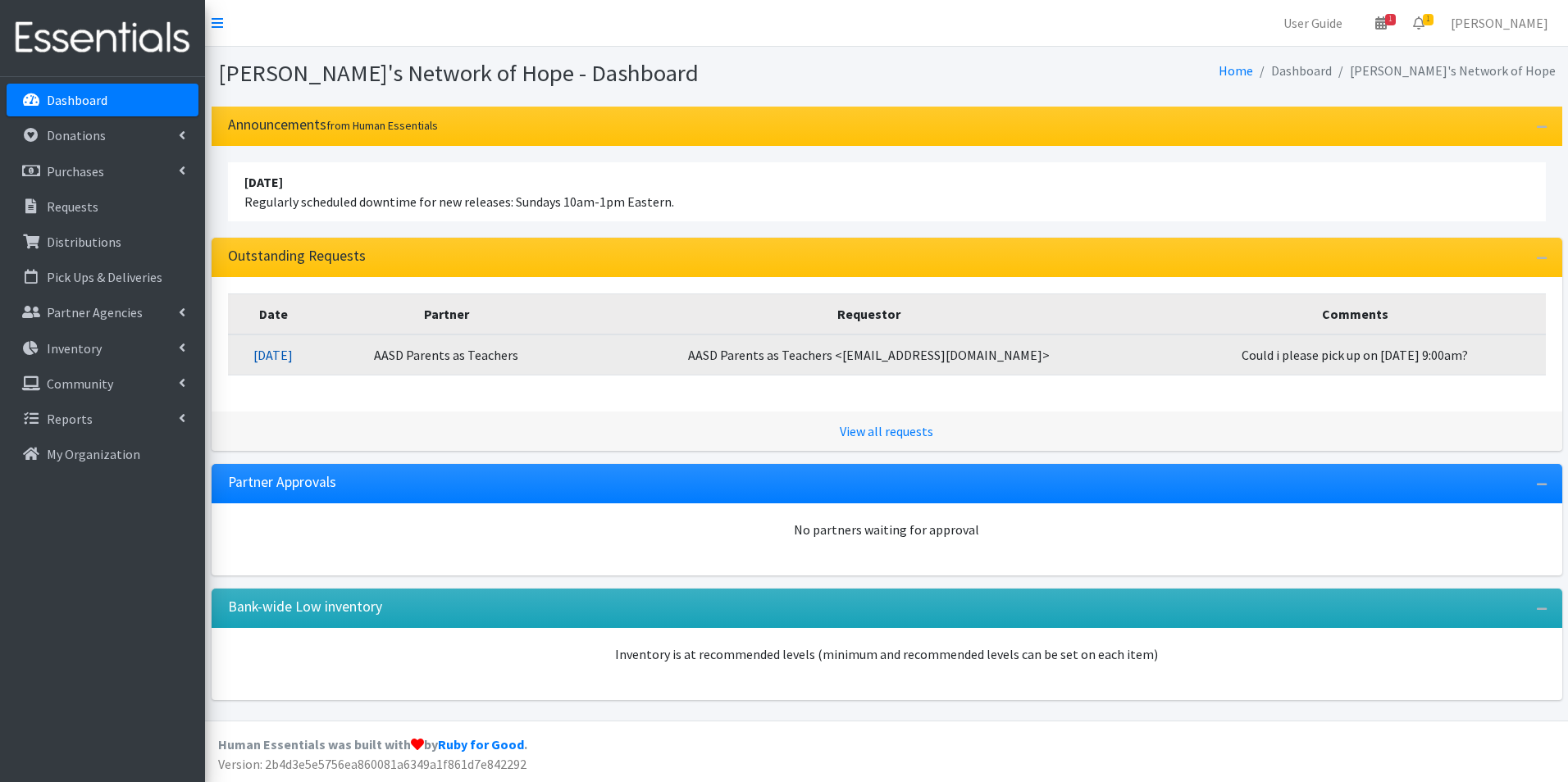
click at [280, 360] on link "[DATE]" at bounding box center [273, 355] width 39 height 17
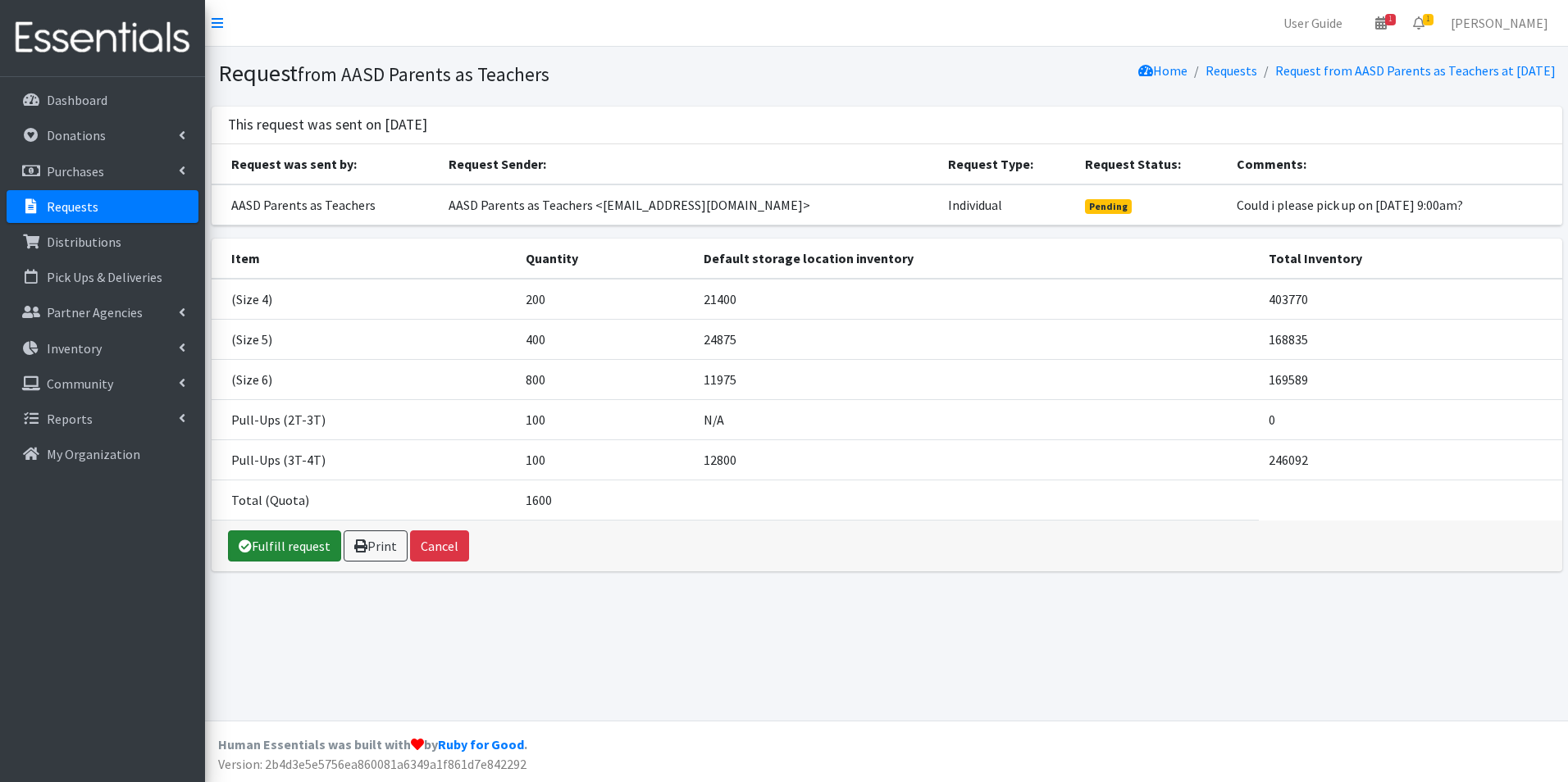
click at [282, 546] on link "Fulfill request" at bounding box center [284, 547] width 113 height 31
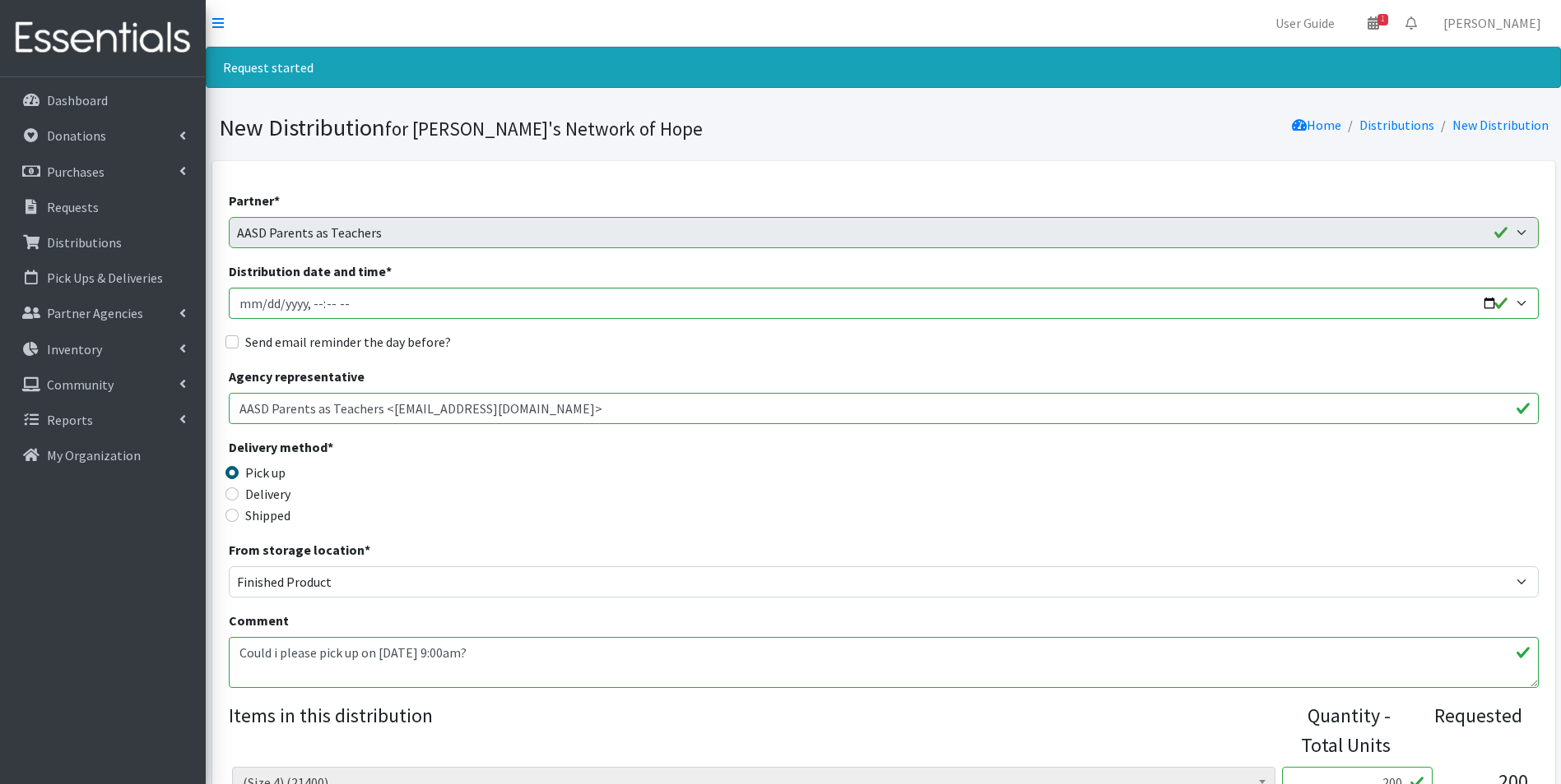
drag, startPoint x: 541, startPoint y: 653, endPoint x: 224, endPoint y: 652, distance: 317.0
click at [224, 652] on div "Partner * AASD Parents as Teachers ADVOCAP, Inc Appleton Area School District B…" at bounding box center [884, 794] width 1343 height 1265
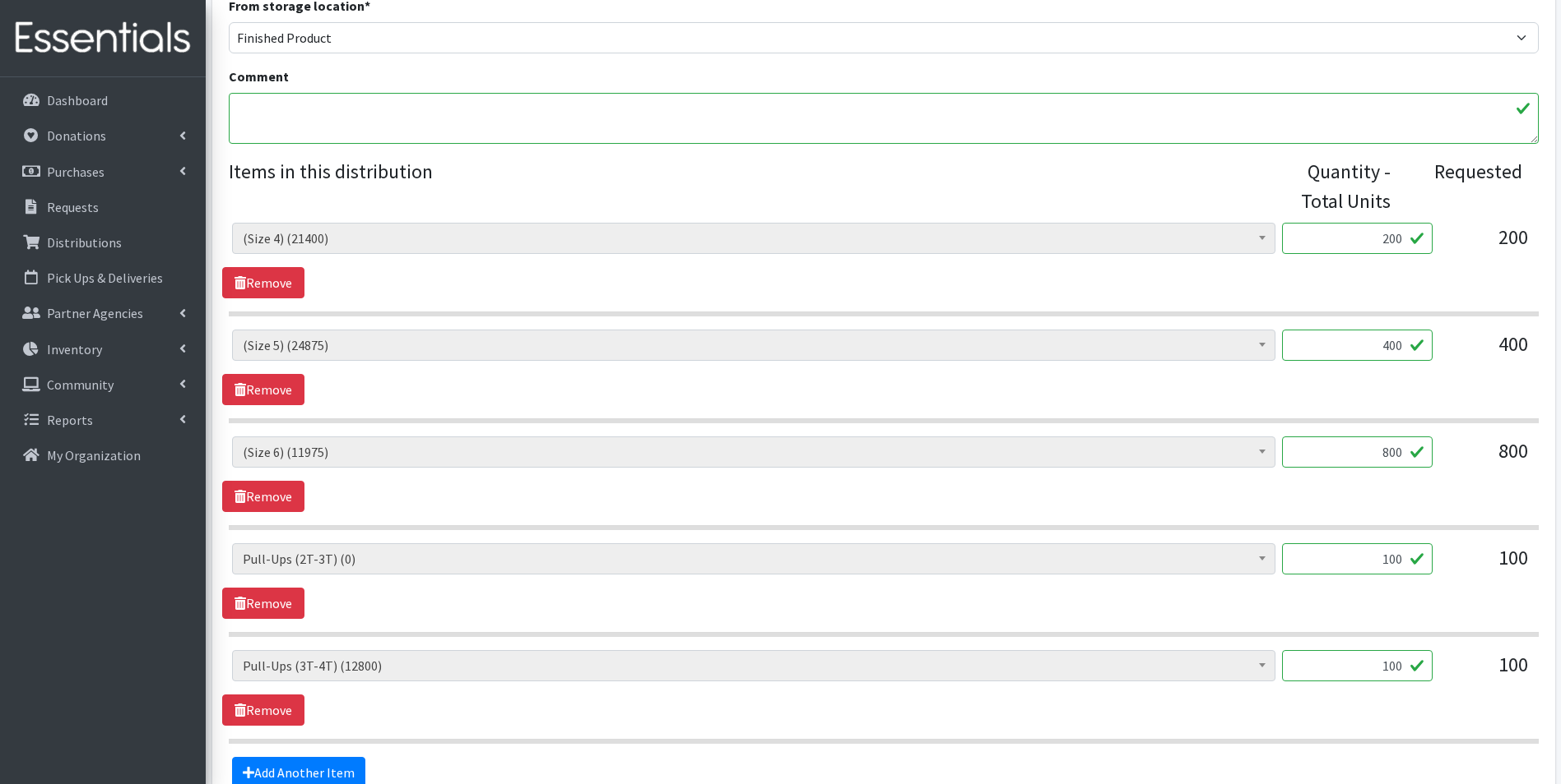
scroll to position [575, 0]
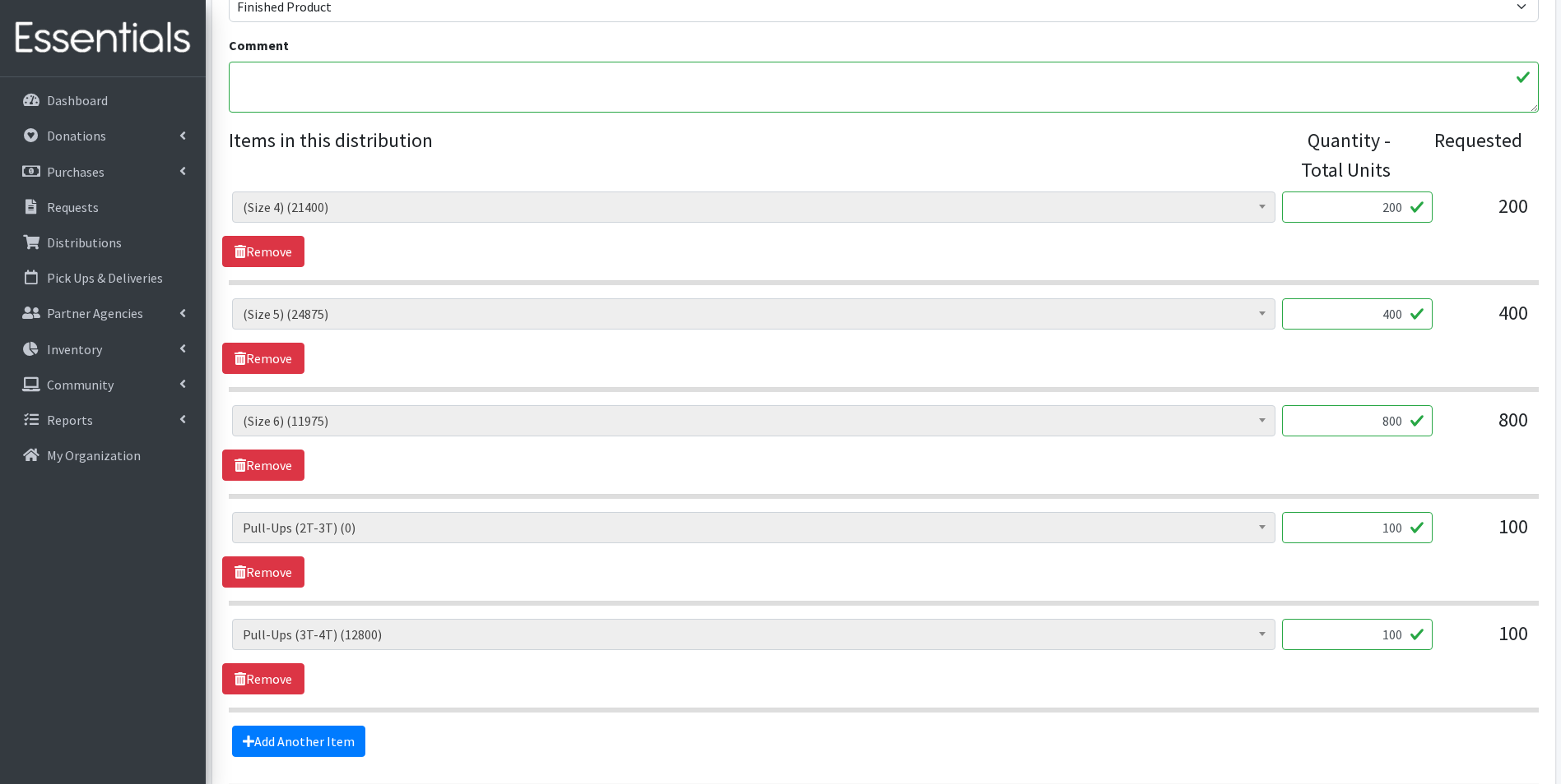
drag, startPoint x: 1370, startPoint y: 531, endPoint x: 1447, endPoint y: 533, distance: 77.0
click at [1447, 533] on div "(Newborn) (3700) (Preemie) (3177) (Size 1) (53775) (Size 2) (87400) (Size 3) (5…" at bounding box center [883, 534] width 1302 height 45
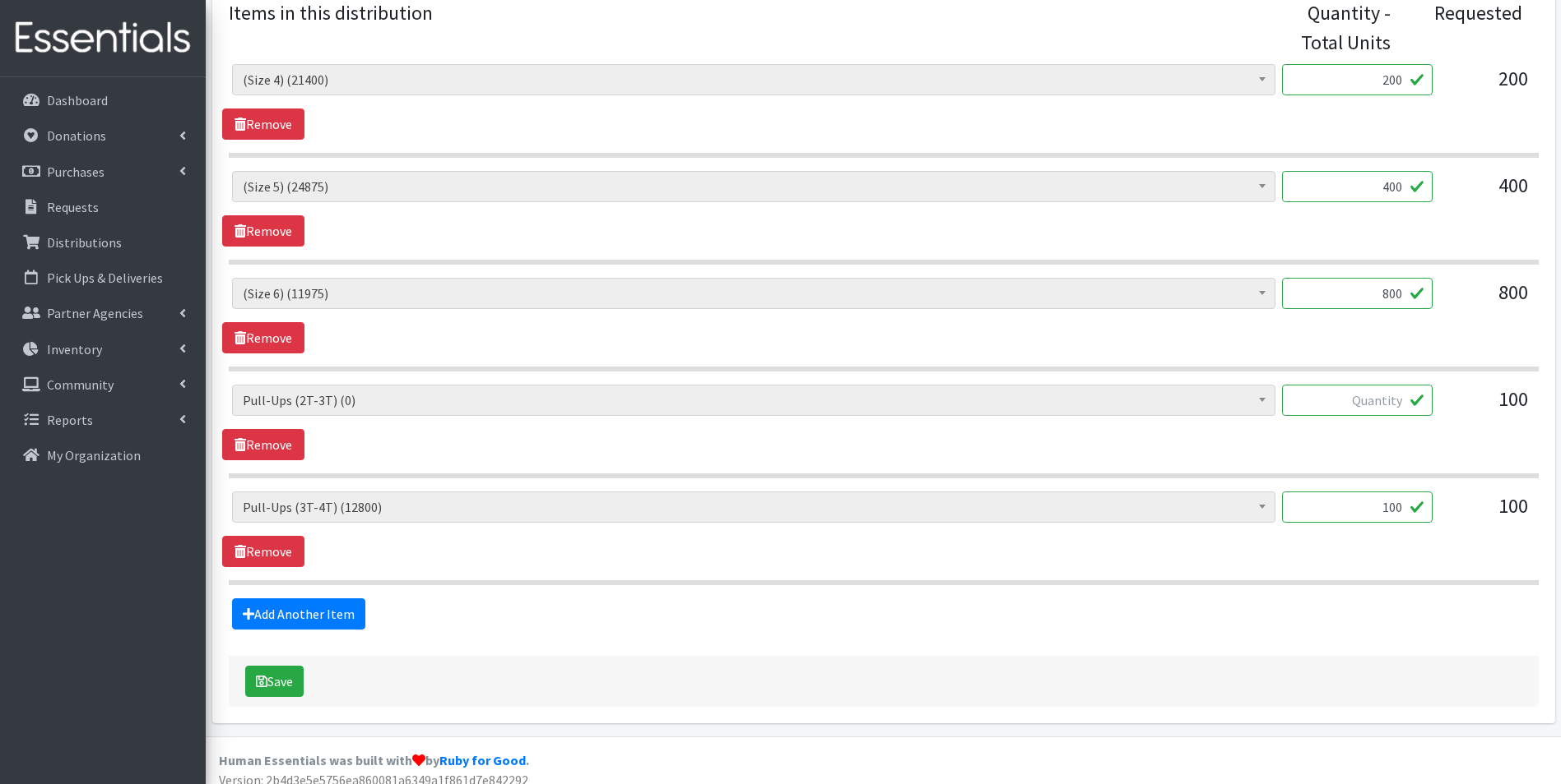
scroll to position [717, 0]
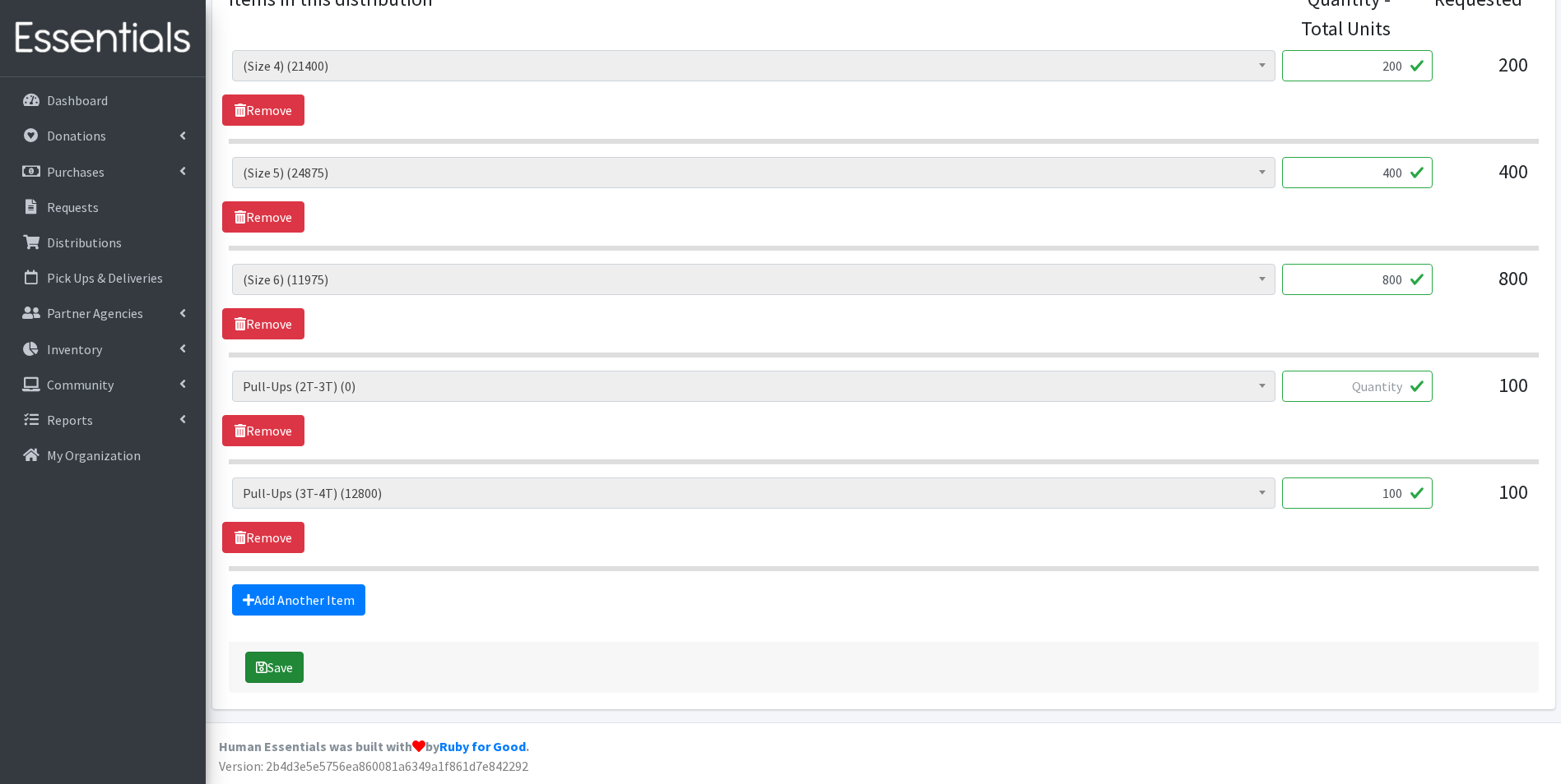
click at [273, 664] on button "Save" at bounding box center [274, 668] width 59 height 32
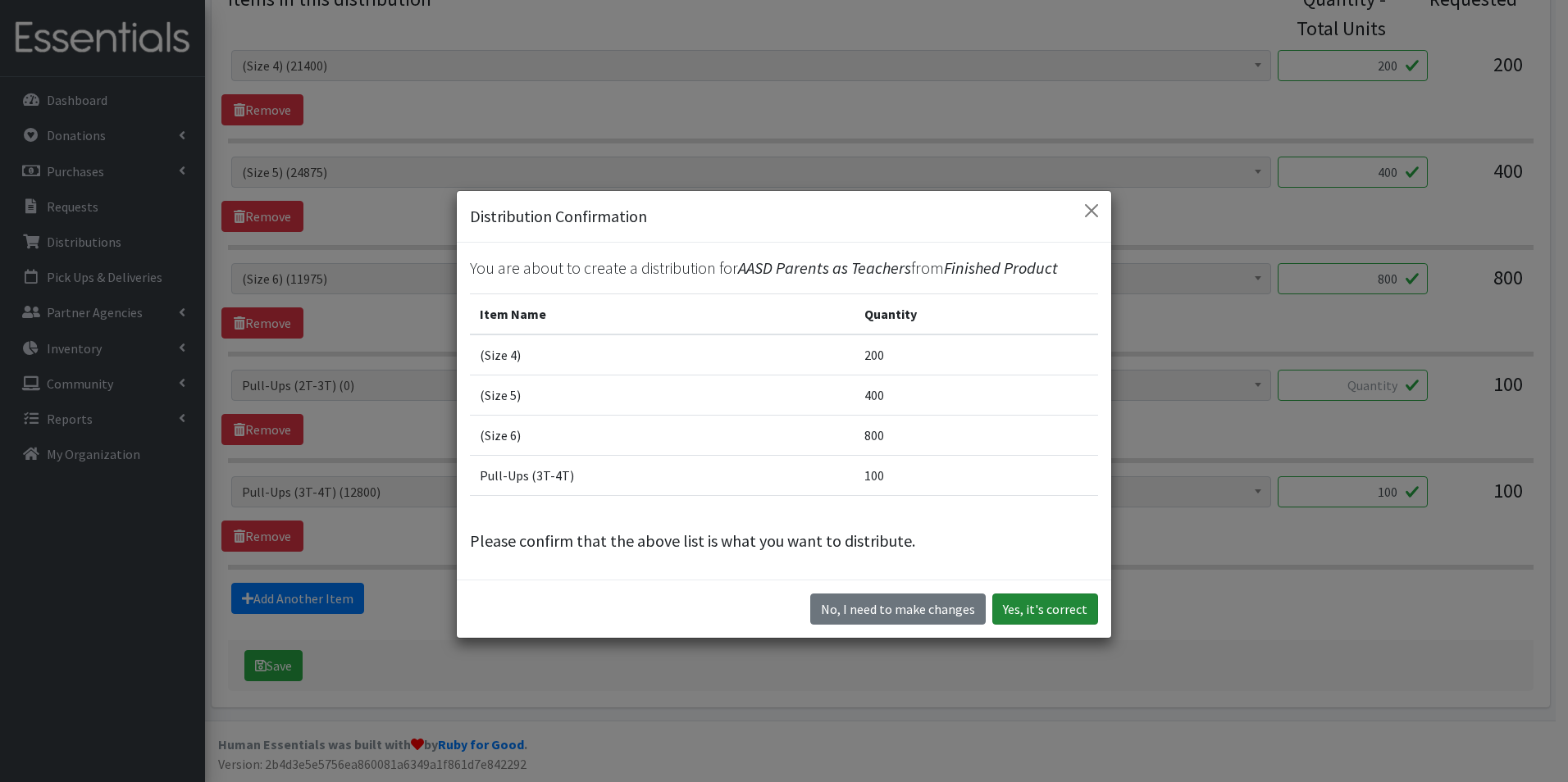
click at [1056, 612] on button "Yes, it's correct" at bounding box center [1045, 610] width 106 height 31
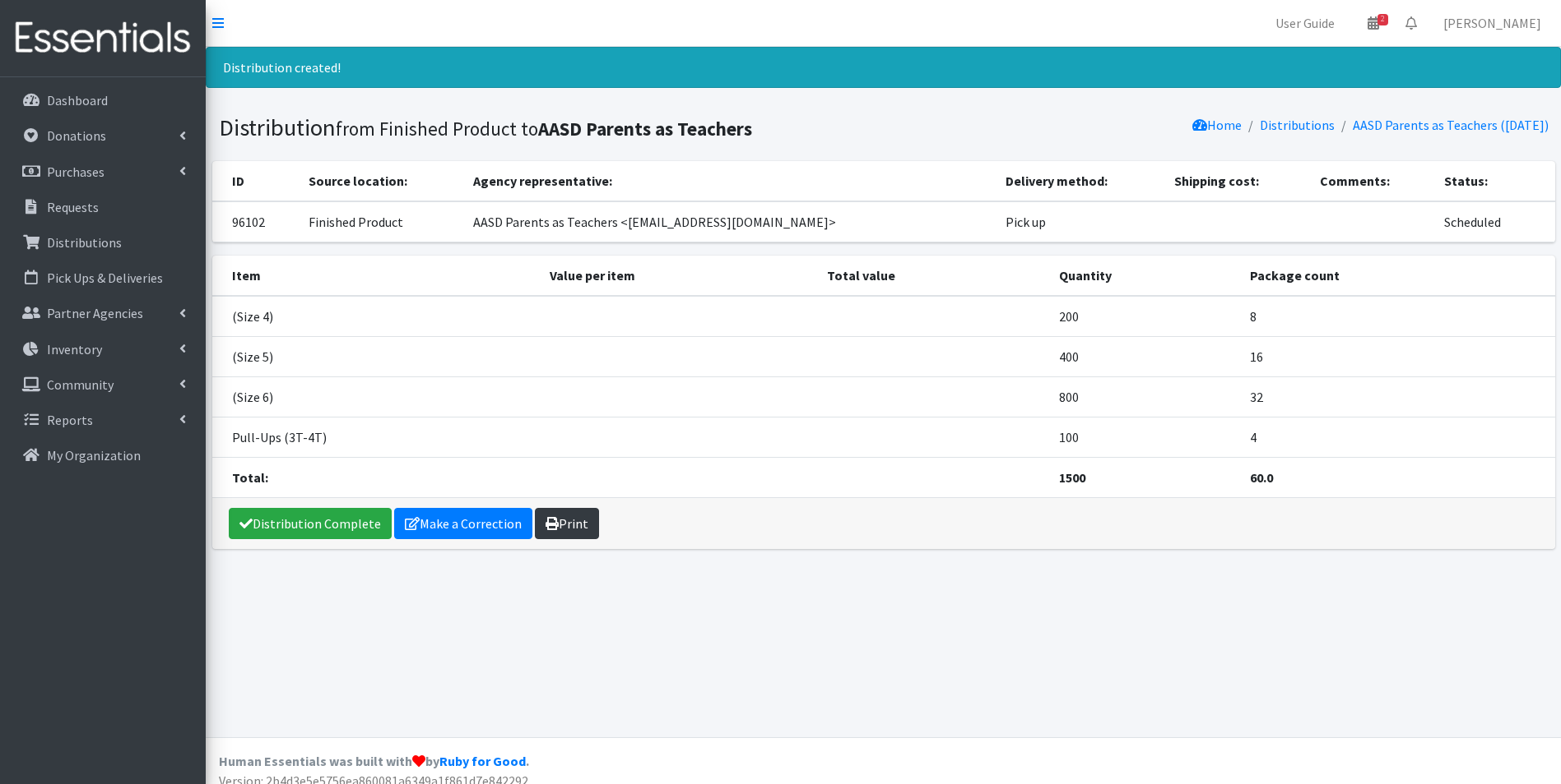
click at [550, 533] on link "Print" at bounding box center [566, 524] width 64 height 32
click at [54, 103] on p "Dashboard" at bounding box center [76, 100] width 61 height 17
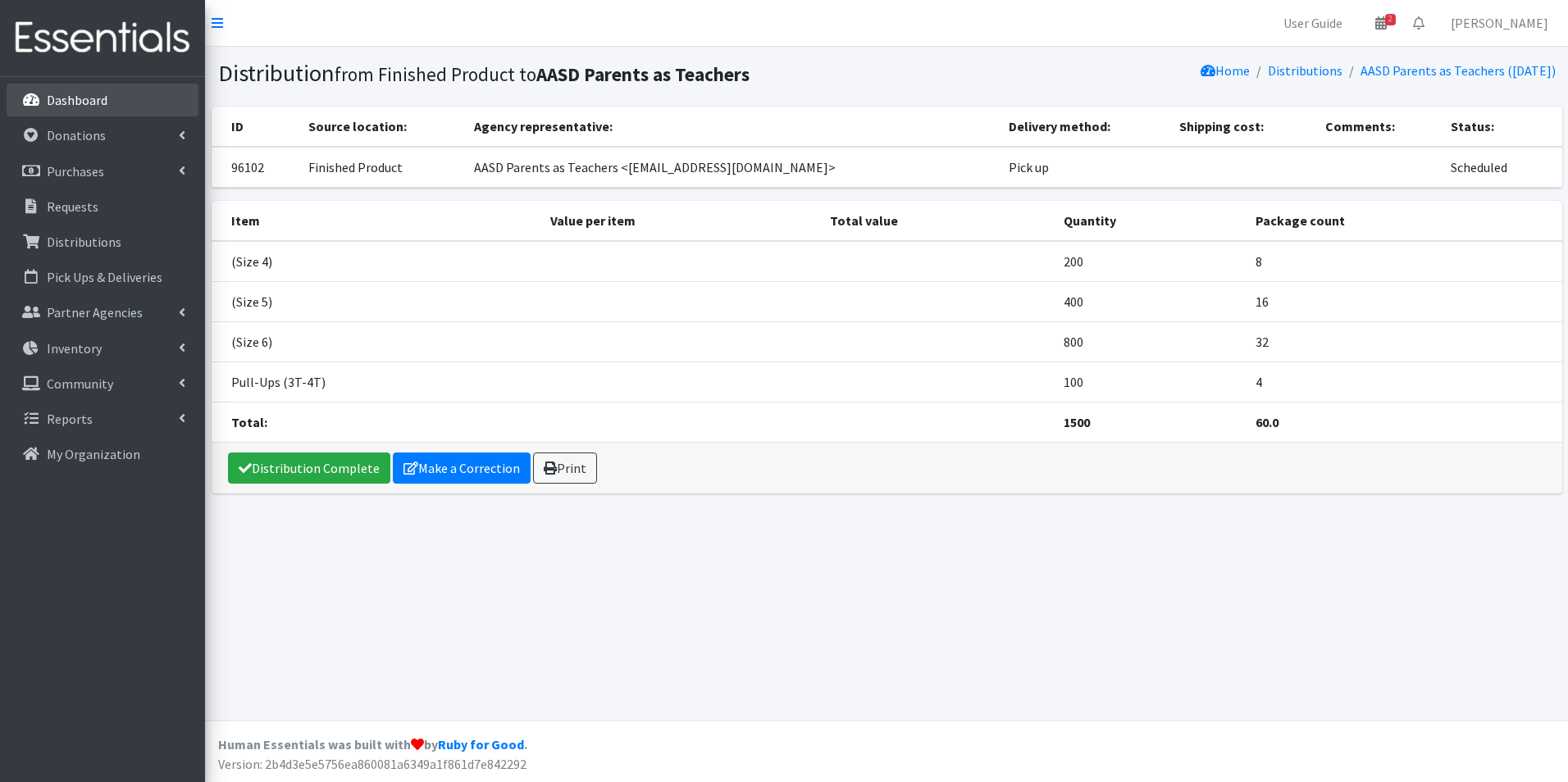
click at [71, 108] on p "Dashboard" at bounding box center [76, 100] width 60 height 17
